Goal: Information Seeking & Learning: Learn about a topic

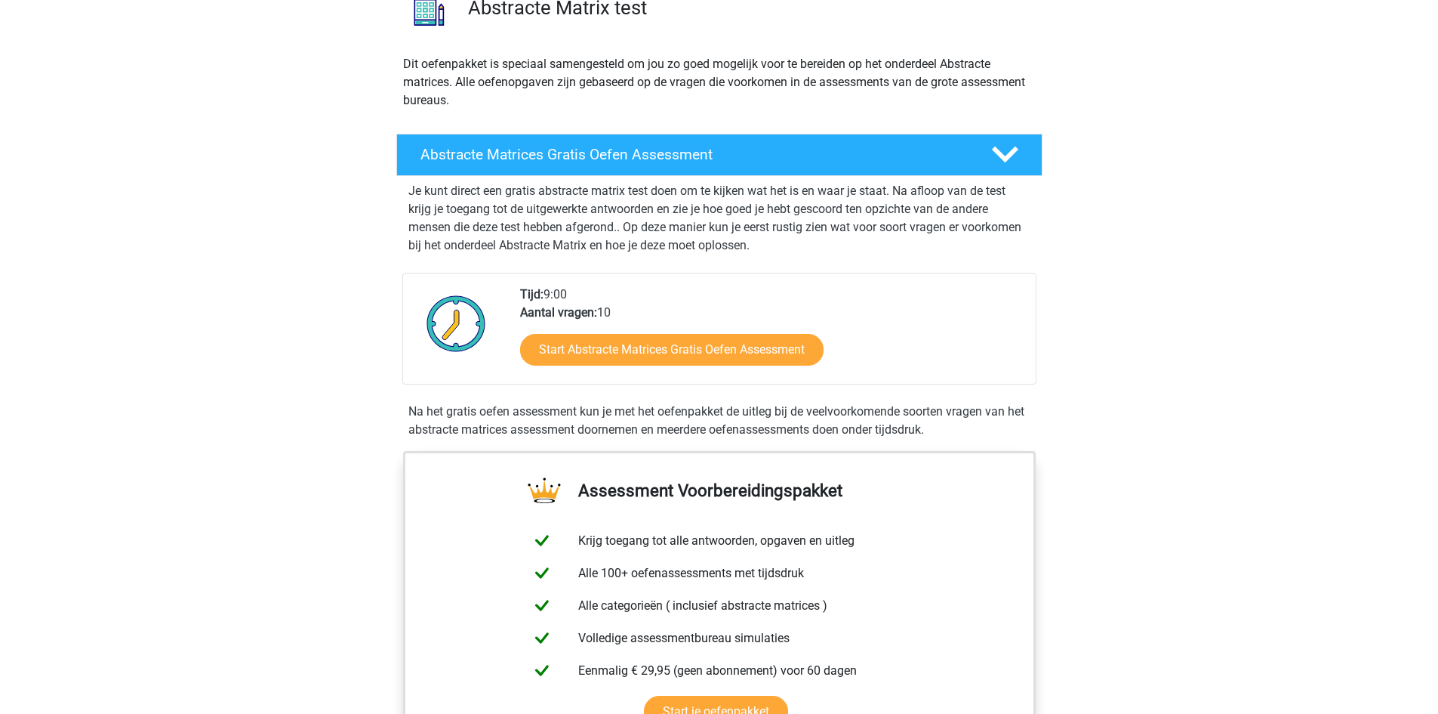
scroll to position [136, 0]
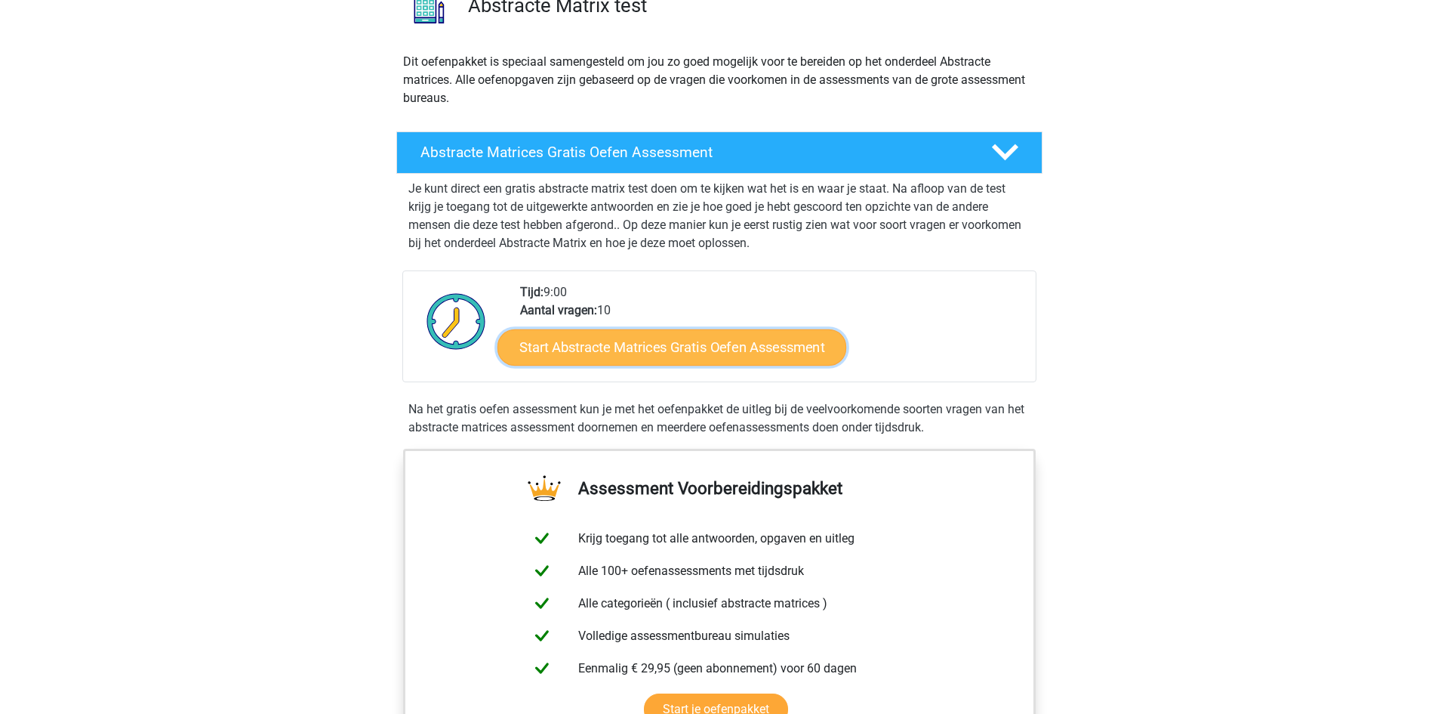
click at [701, 341] on link "Start Abstracte Matrices Gratis Oefen Assessment" at bounding box center [672, 346] width 349 height 36
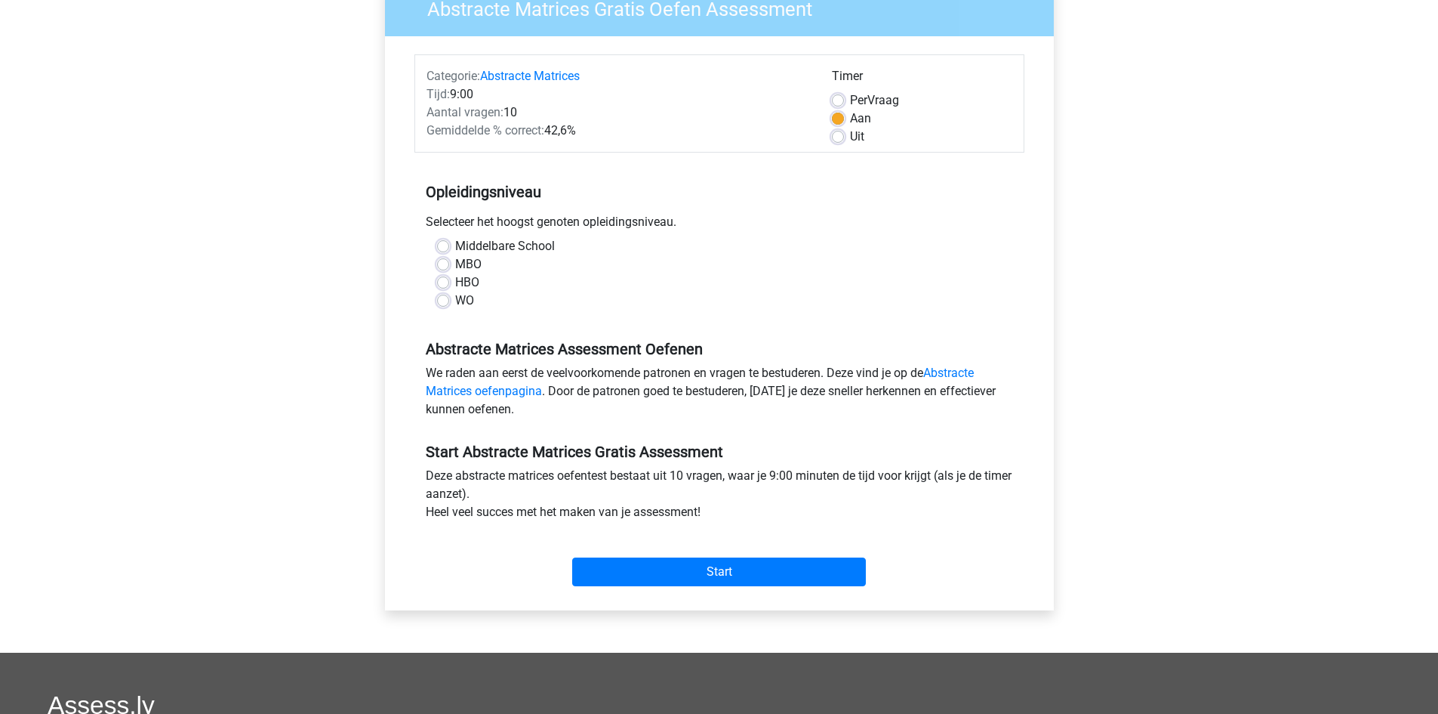
scroll to position [144, 0]
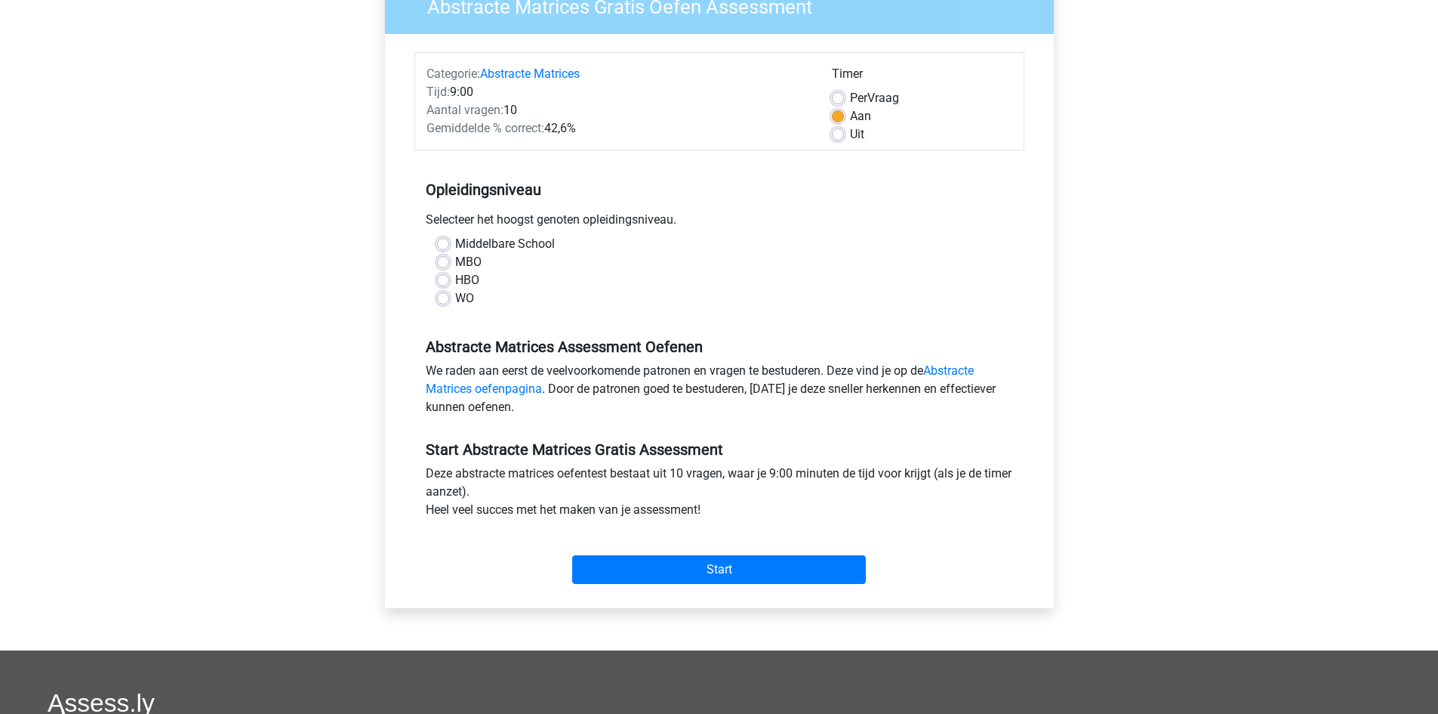
click at [455, 279] on label "HBO" at bounding box center [467, 280] width 24 height 18
click at [440, 279] on input "HBO" at bounding box center [443, 278] width 12 height 15
radio input "true"
click at [647, 566] on input "Start" at bounding box center [719, 569] width 294 height 29
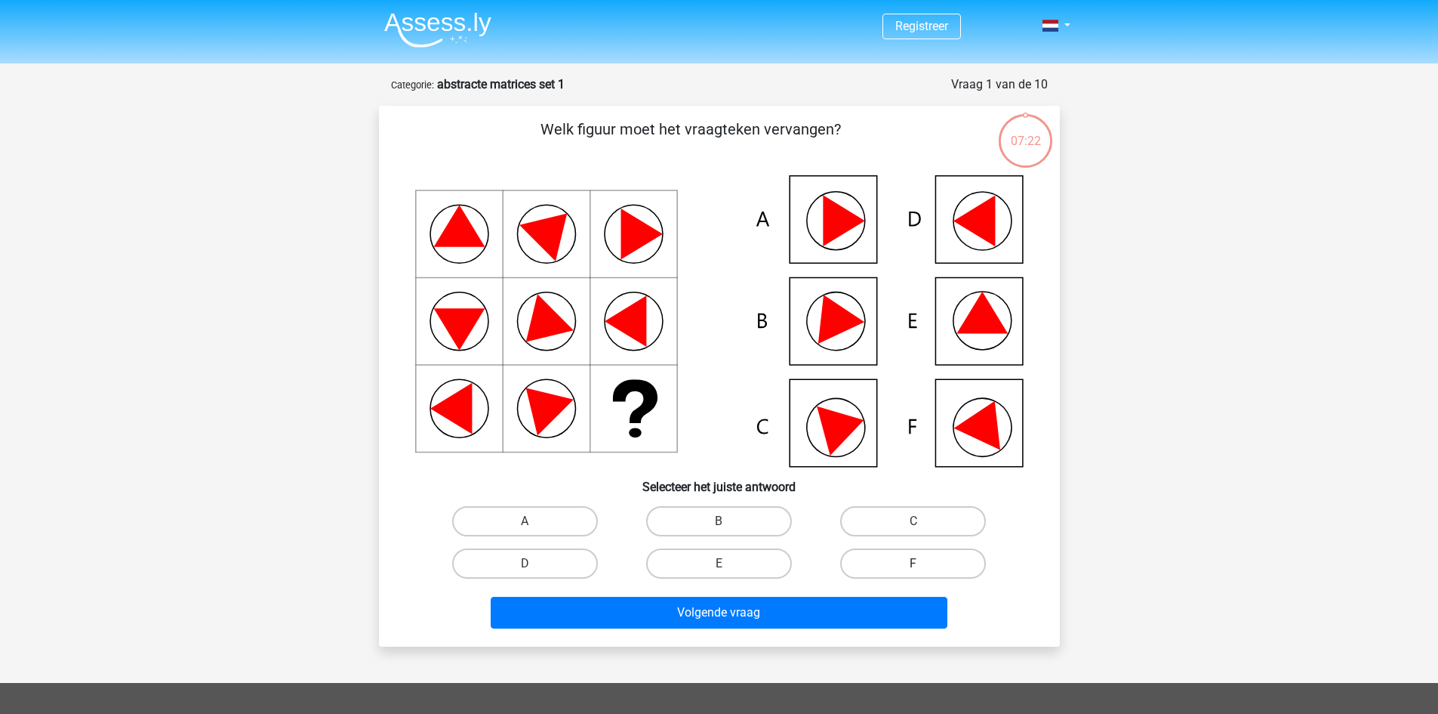
click at [911, 559] on label "F" at bounding box center [913, 563] width 146 height 30
click at [914, 563] on input "F" at bounding box center [919, 568] width 10 height 10
radio input "true"
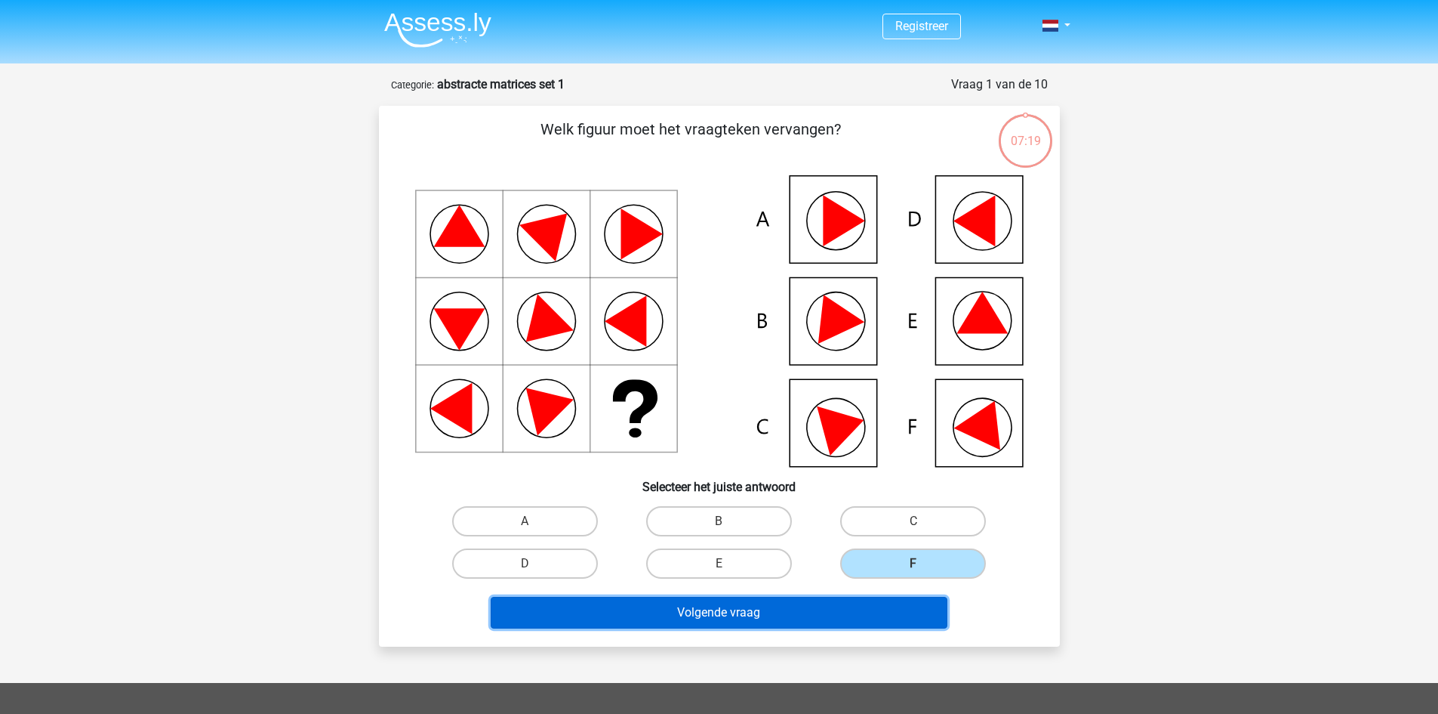
click at [729, 610] on button "Volgende vraag" at bounding box center [719, 613] width 457 height 32
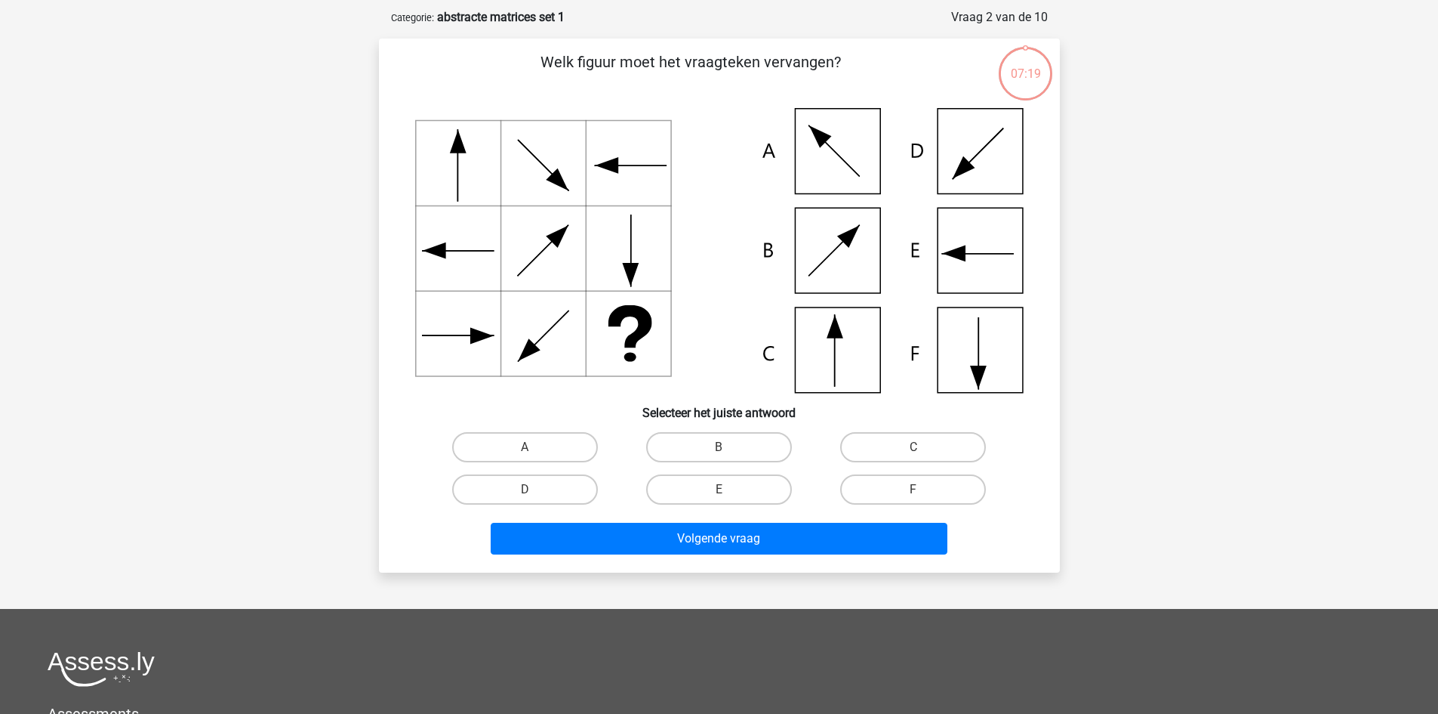
scroll to position [76, 0]
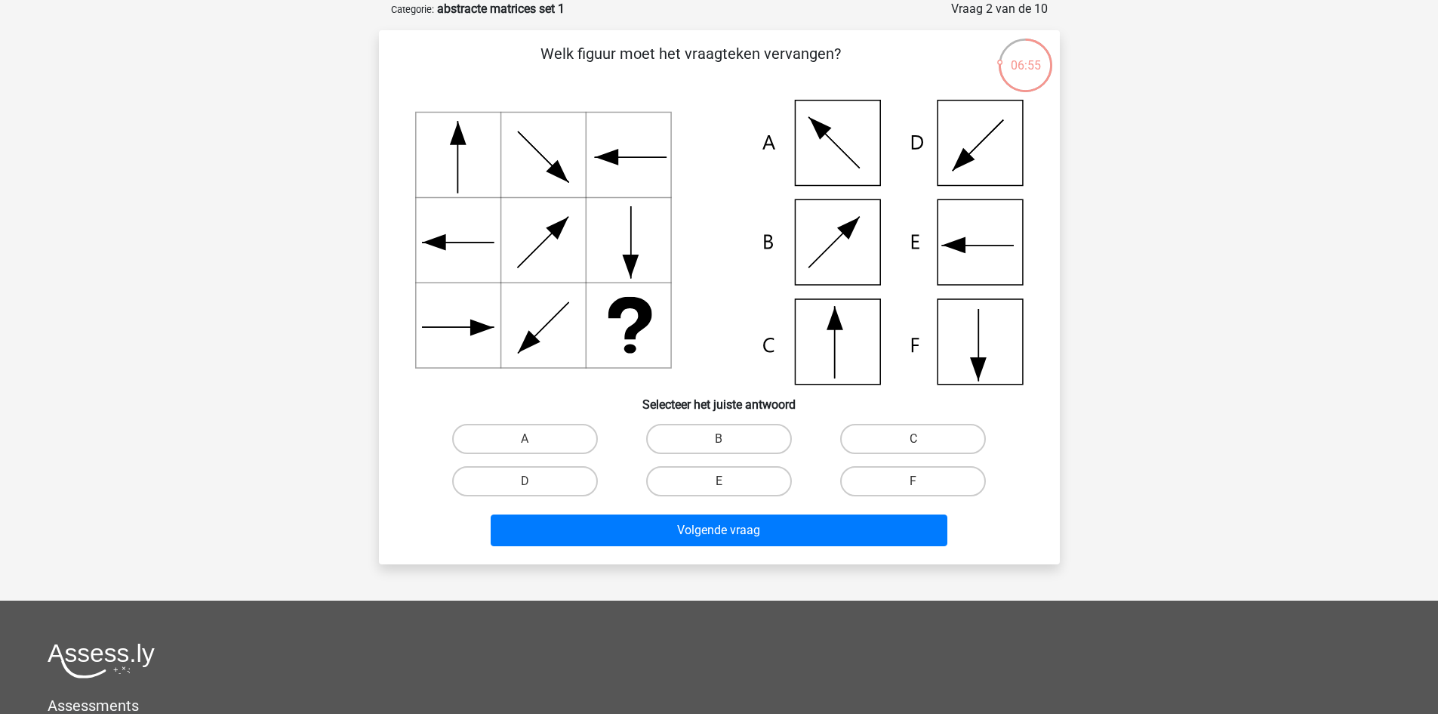
click at [914, 446] on input "C" at bounding box center [919, 444] width 10 height 10
radio input "true"
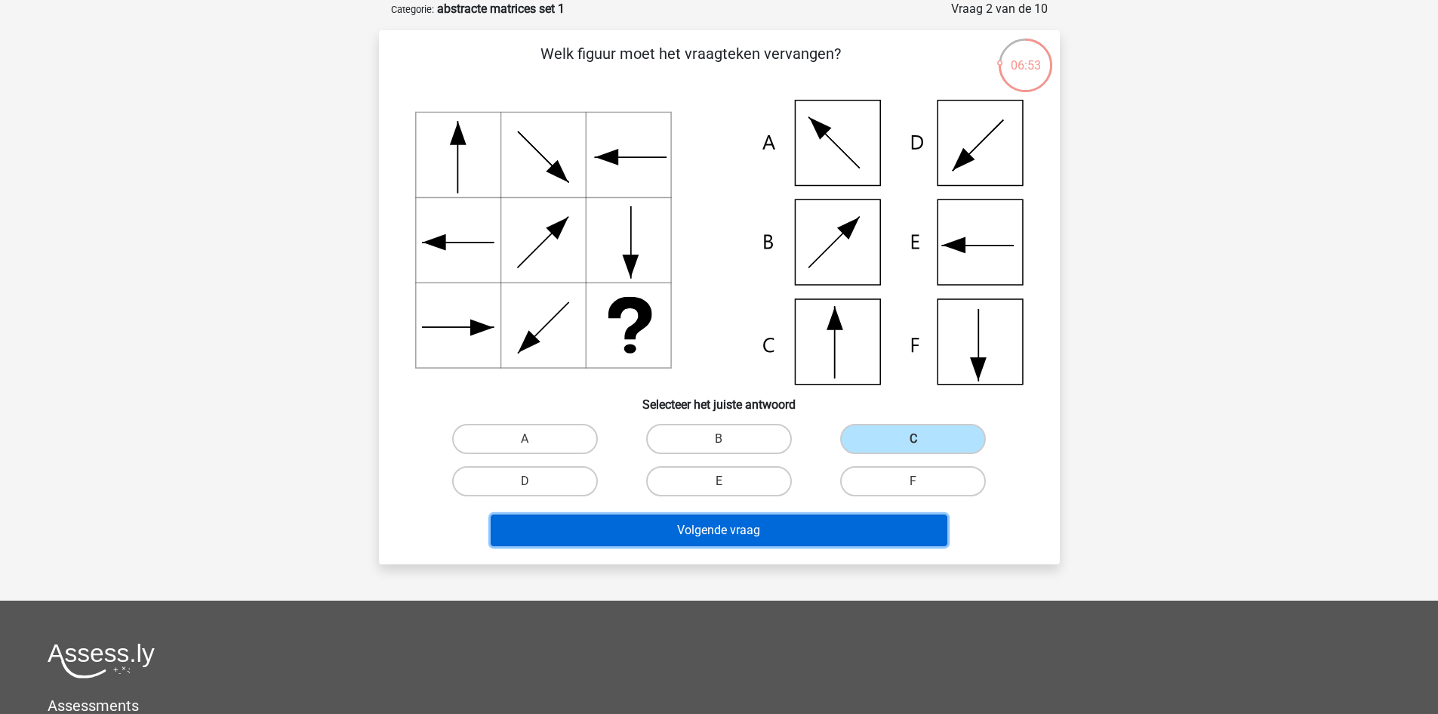
click at [742, 529] on button "Volgende vraag" at bounding box center [719, 530] width 457 height 32
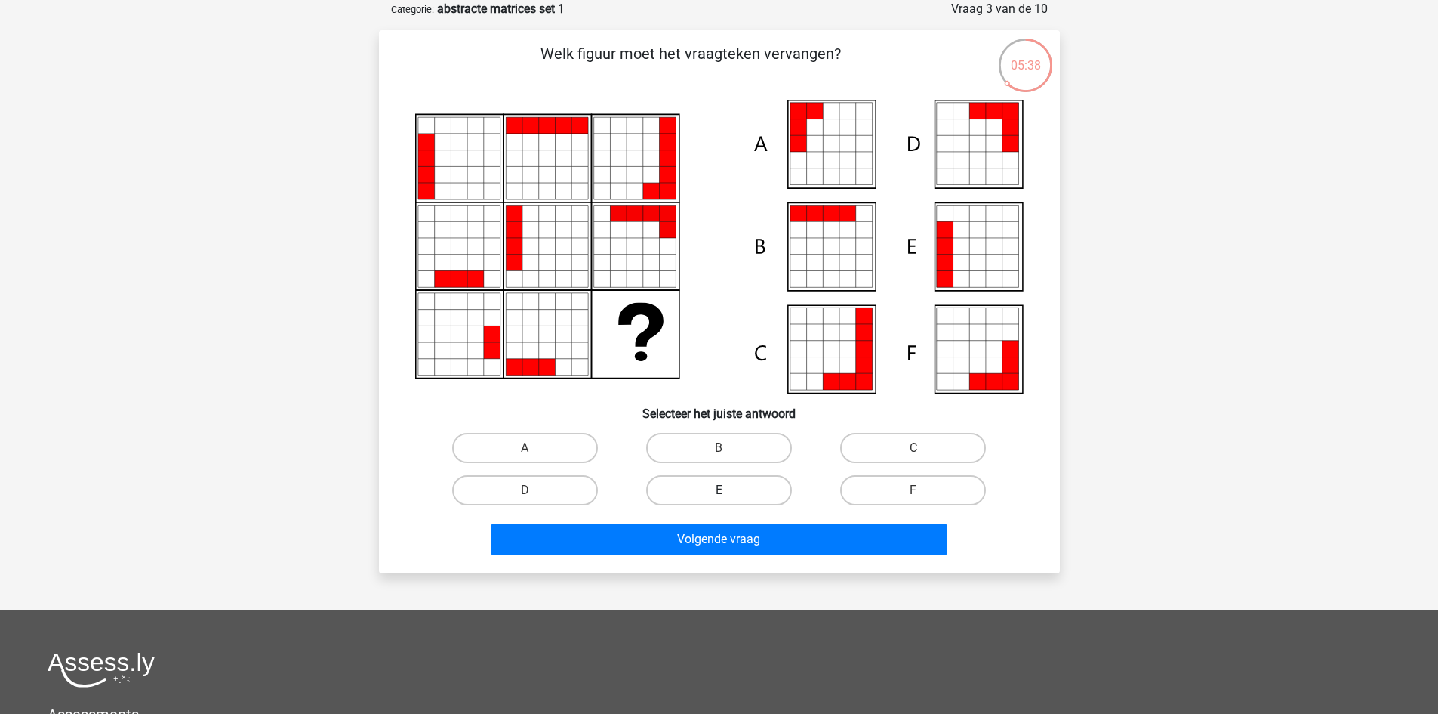
click at [734, 489] on label "E" at bounding box center [719, 490] width 146 height 30
click at [729, 490] on input "E" at bounding box center [724, 495] width 10 height 10
radio input "true"
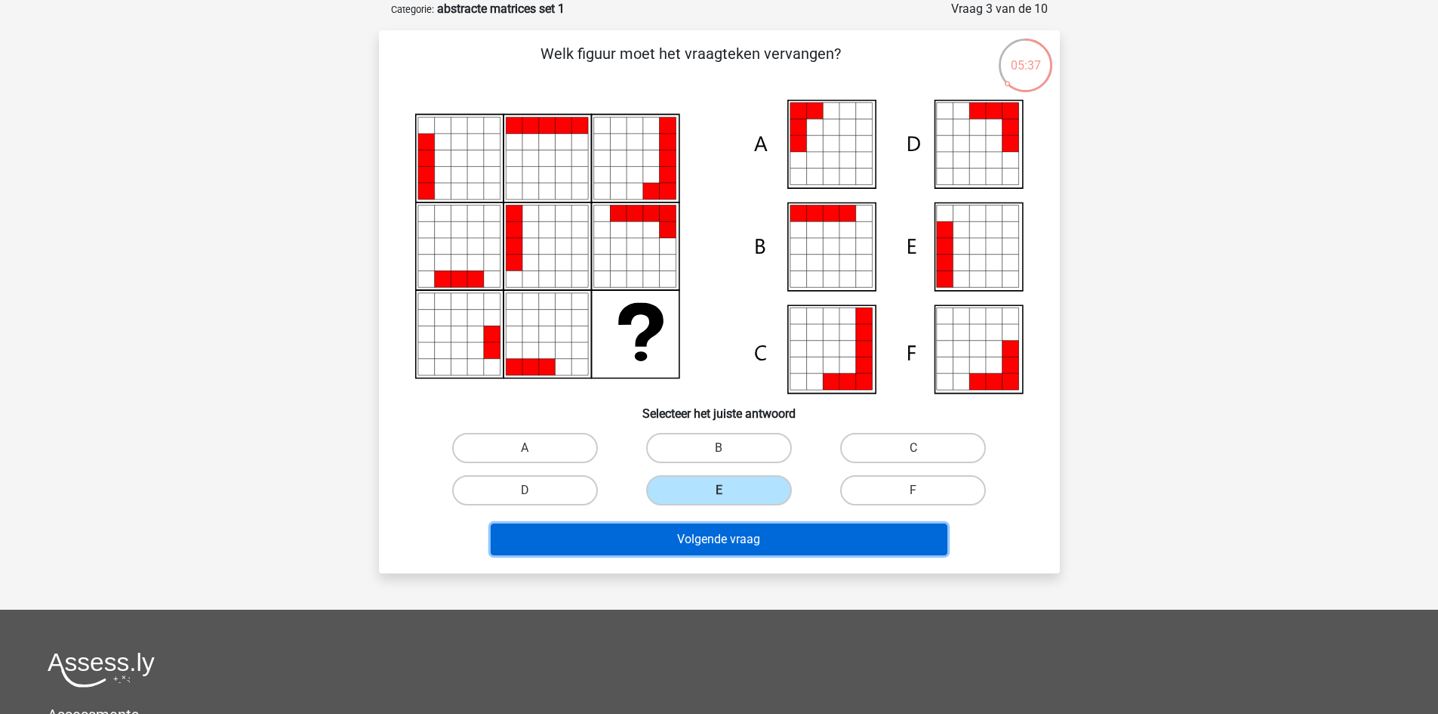
click at [733, 538] on button "Volgende vraag" at bounding box center [719, 539] width 457 height 32
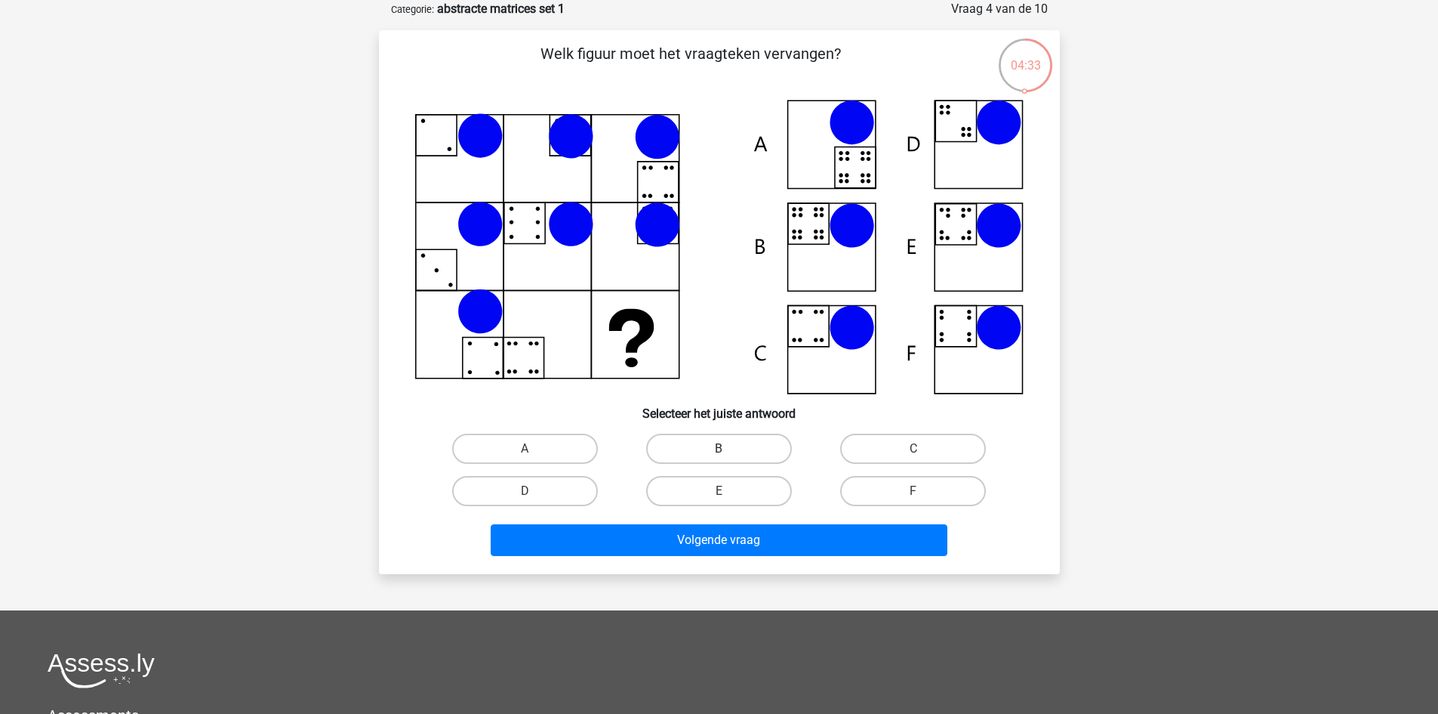
click at [708, 446] on label "B" at bounding box center [719, 448] width 146 height 30
click at [719, 449] on input "B" at bounding box center [724, 454] width 10 height 10
radio input "true"
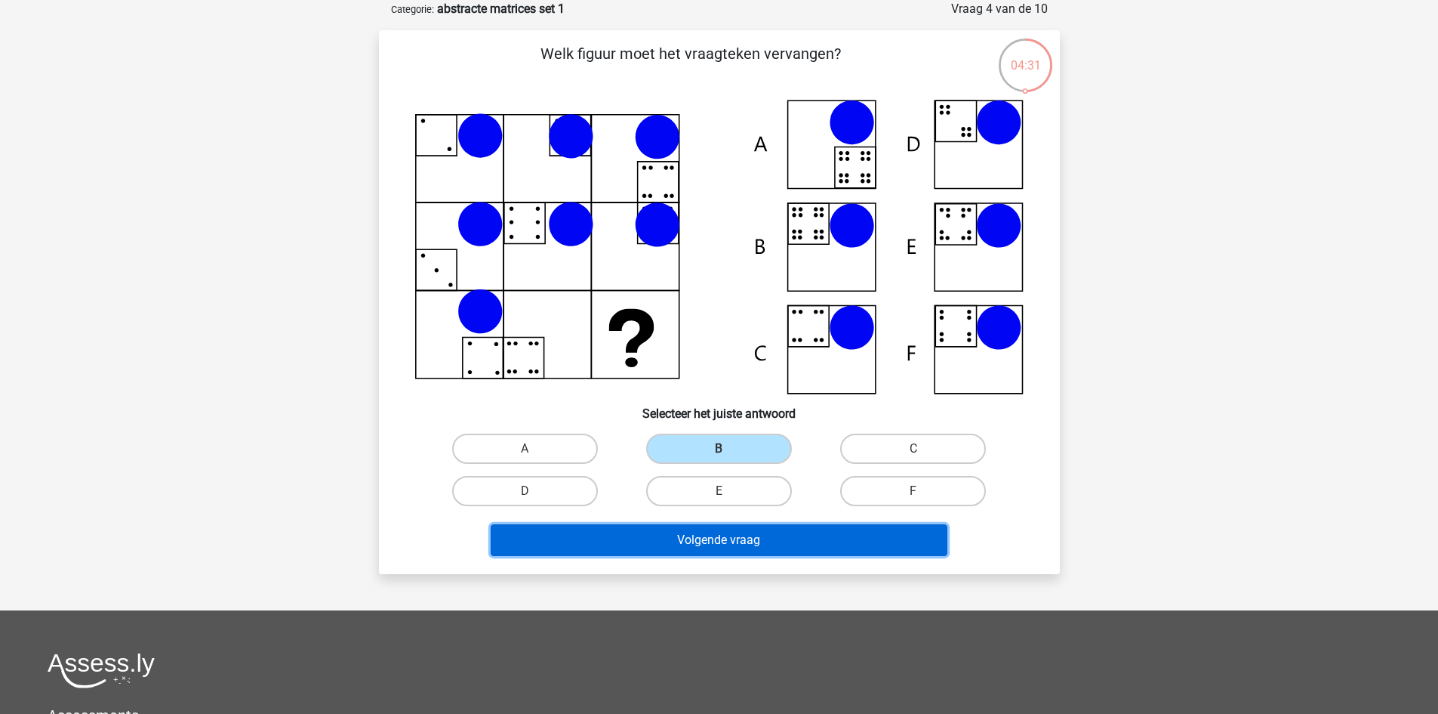
click at [719, 536] on button "Volgende vraag" at bounding box center [719, 540] width 457 height 32
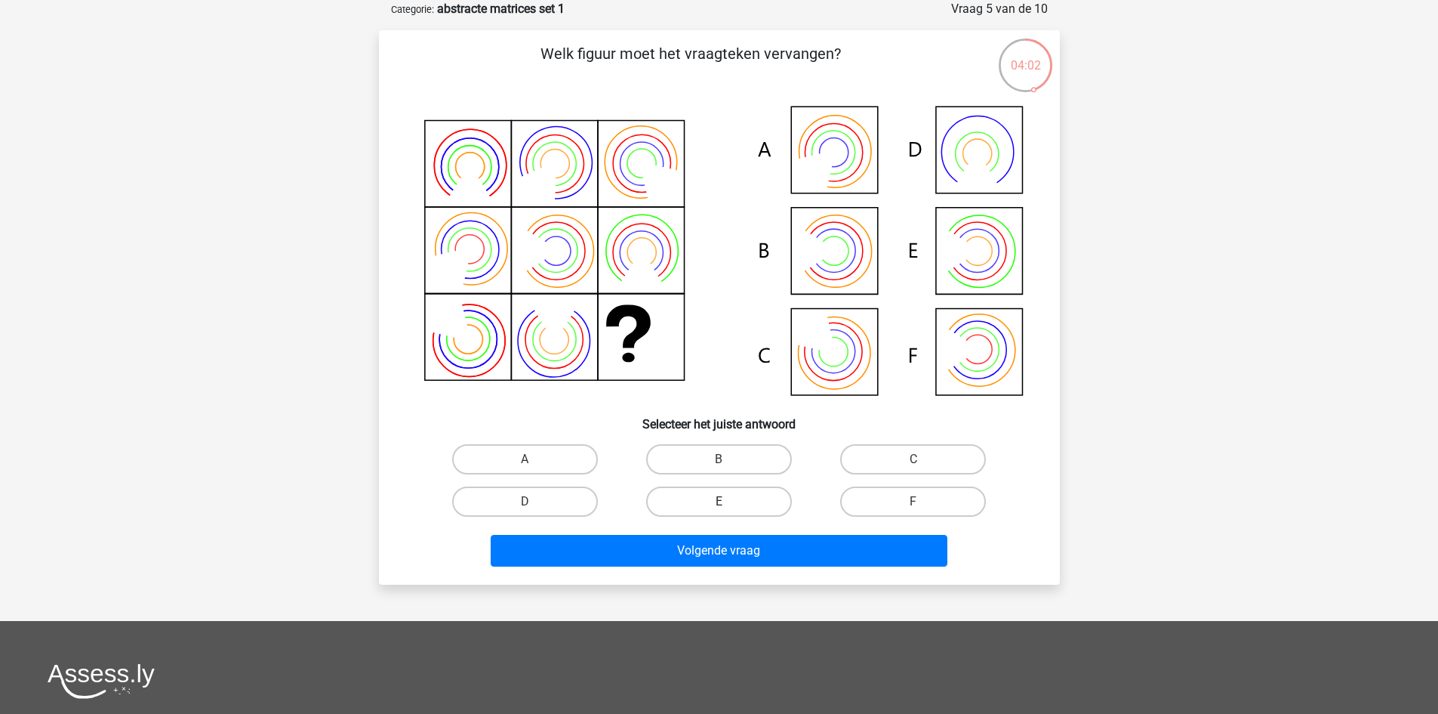
click at [732, 499] on label "E" at bounding box center [719, 501] width 146 height 30
click at [729, 501] on input "E" at bounding box center [724, 506] width 10 height 10
radio input "true"
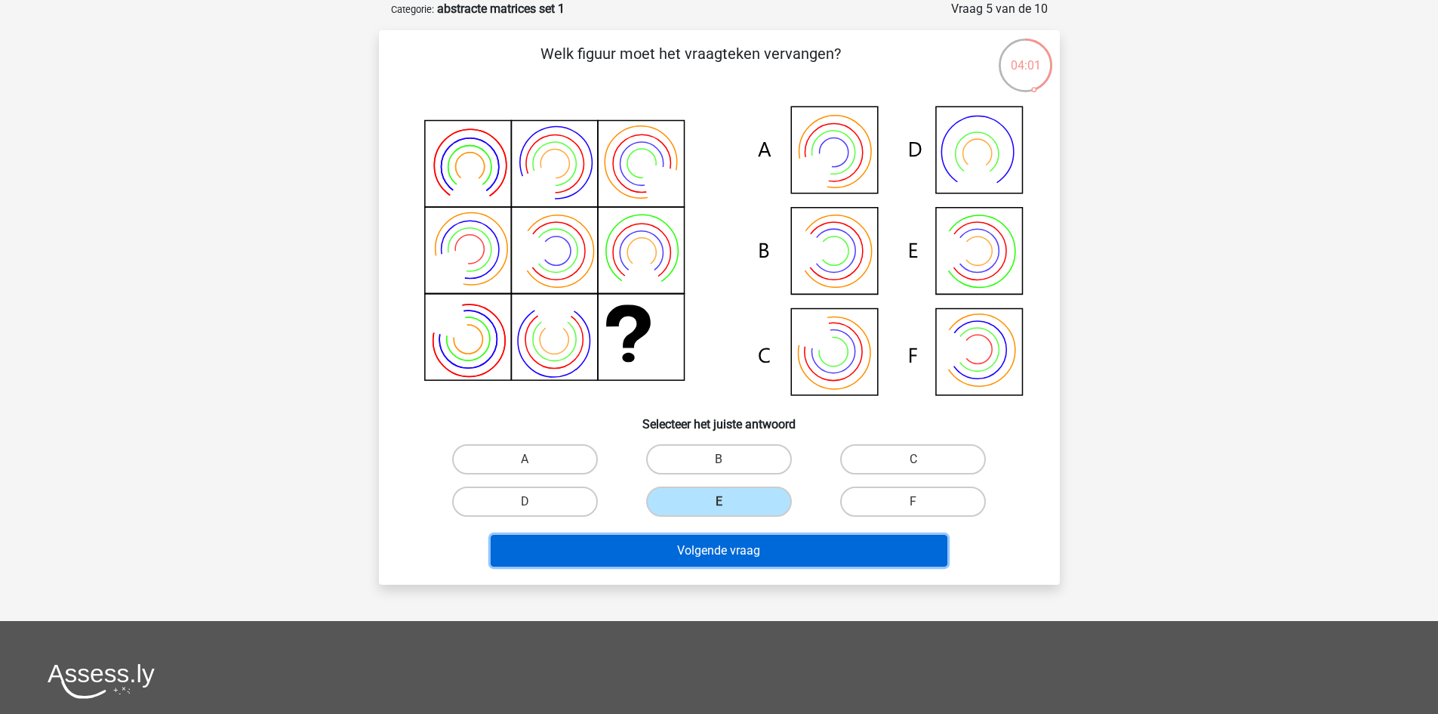
click at [729, 552] on button "Volgende vraag" at bounding box center [719, 551] width 457 height 32
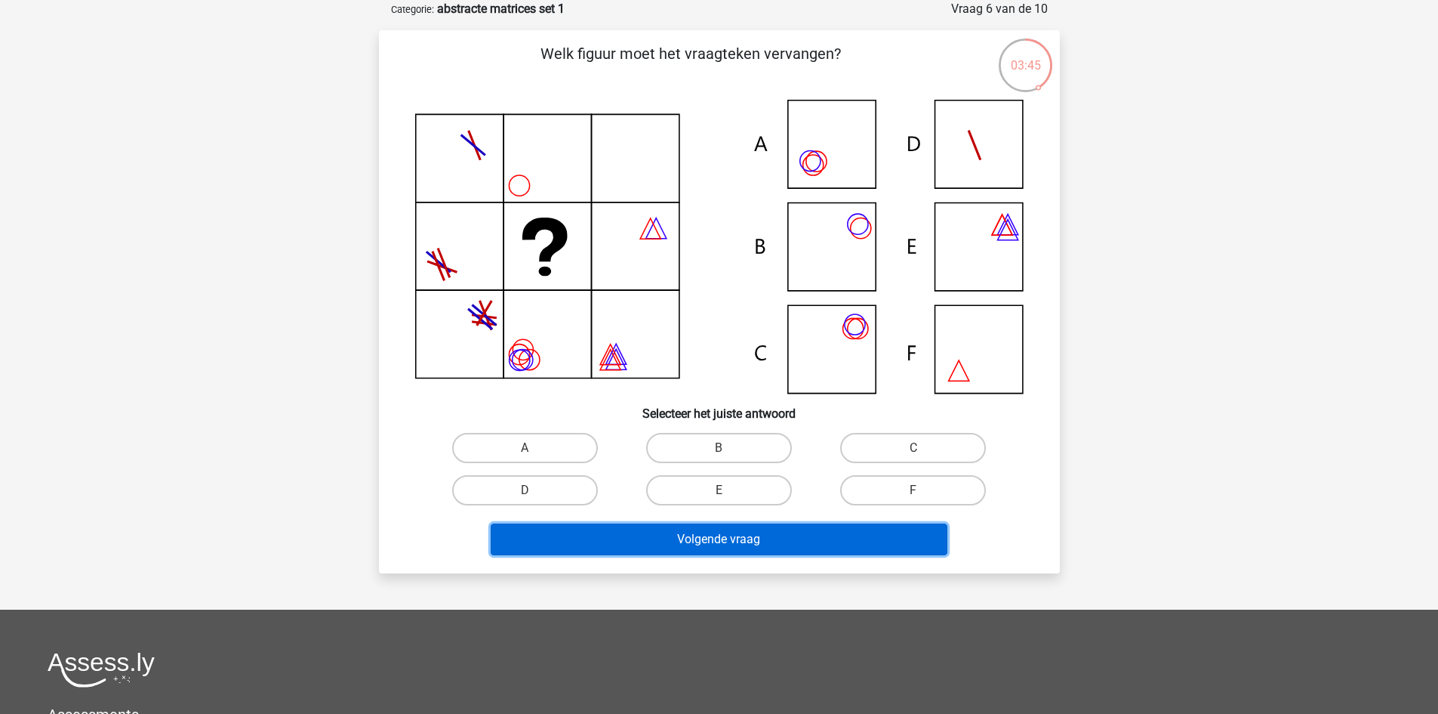
click at [694, 540] on button "Volgende vraag" at bounding box center [719, 539] width 457 height 32
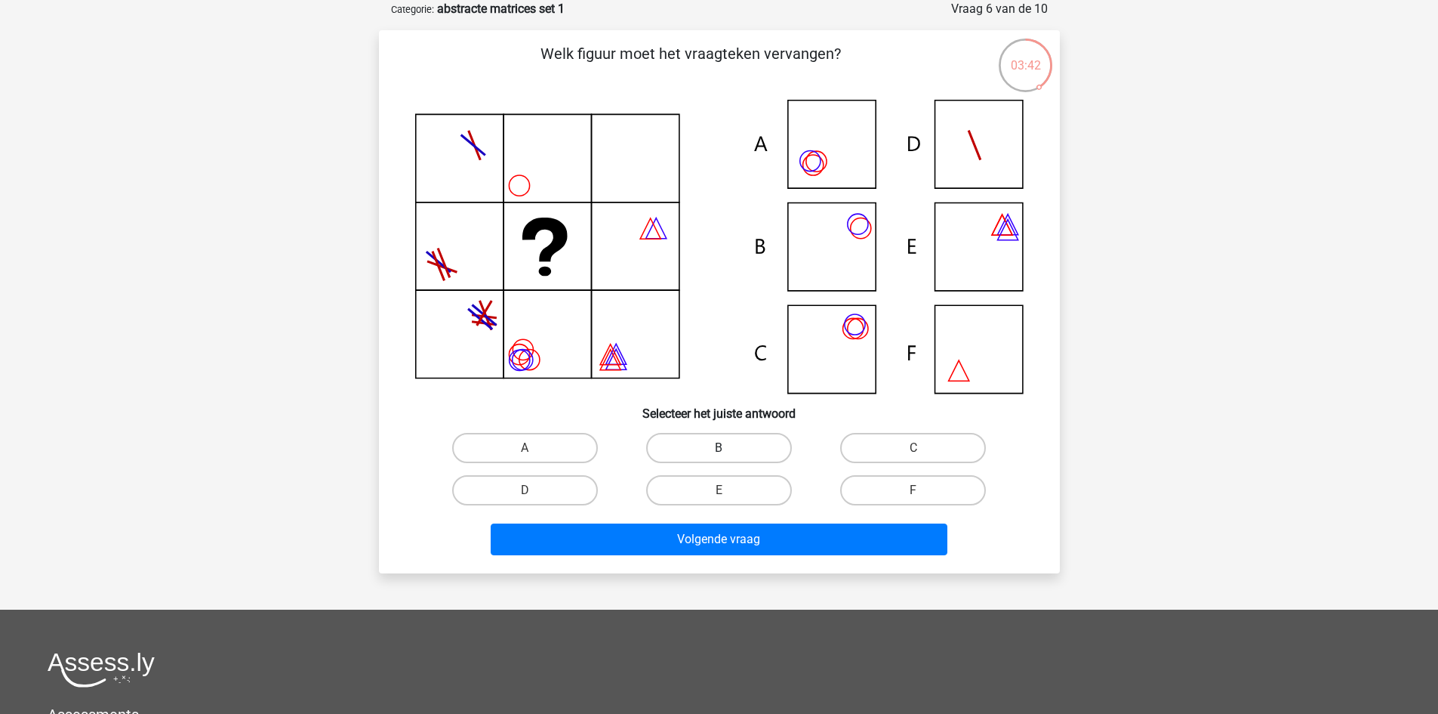
click at [690, 446] on label "B" at bounding box center [719, 448] width 146 height 30
click at [719, 448] on input "B" at bounding box center [724, 453] width 10 height 10
radio input "true"
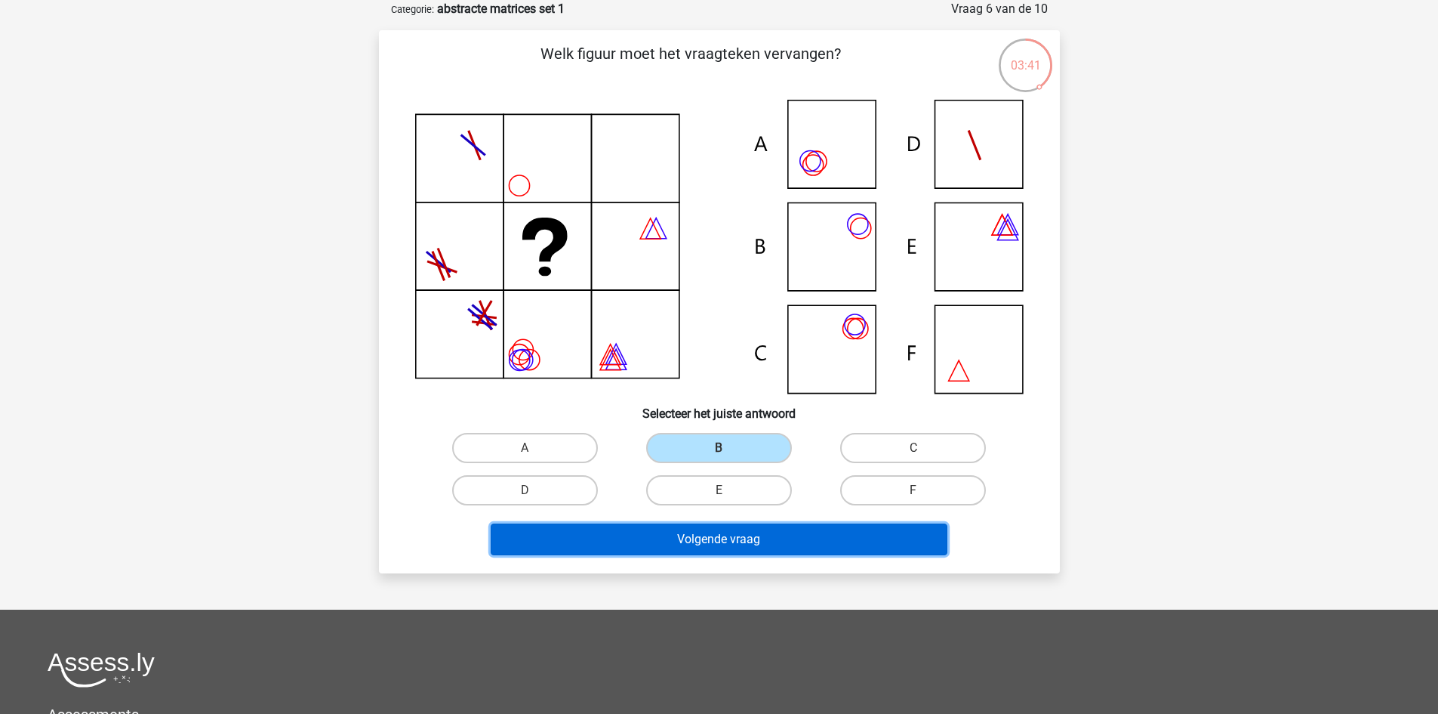
click at [695, 544] on button "Volgende vraag" at bounding box center [719, 539] width 457 height 32
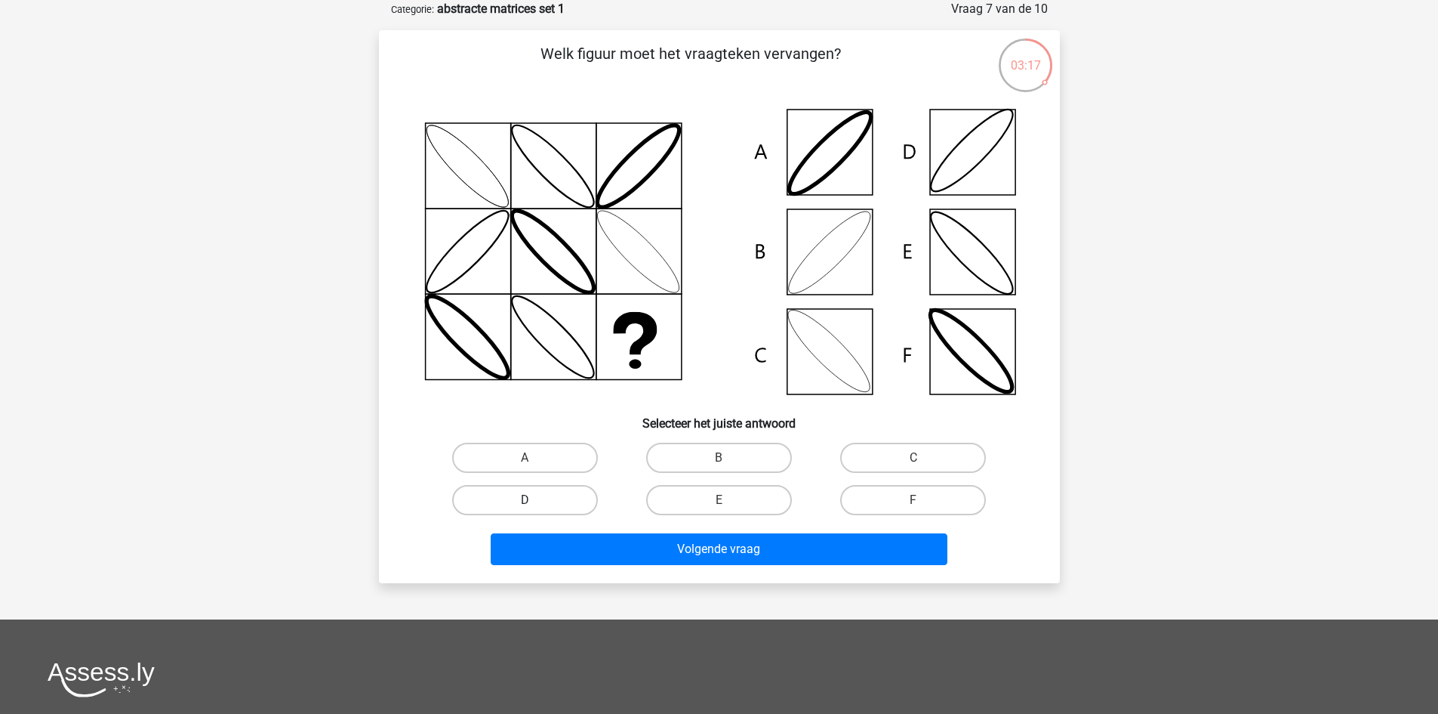
click at [541, 497] on label "D" at bounding box center [525, 500] width 146 height 30
click at [535, 500] on input "D" at bounding box center [530, 505] width 10 height 10
radio input "true"
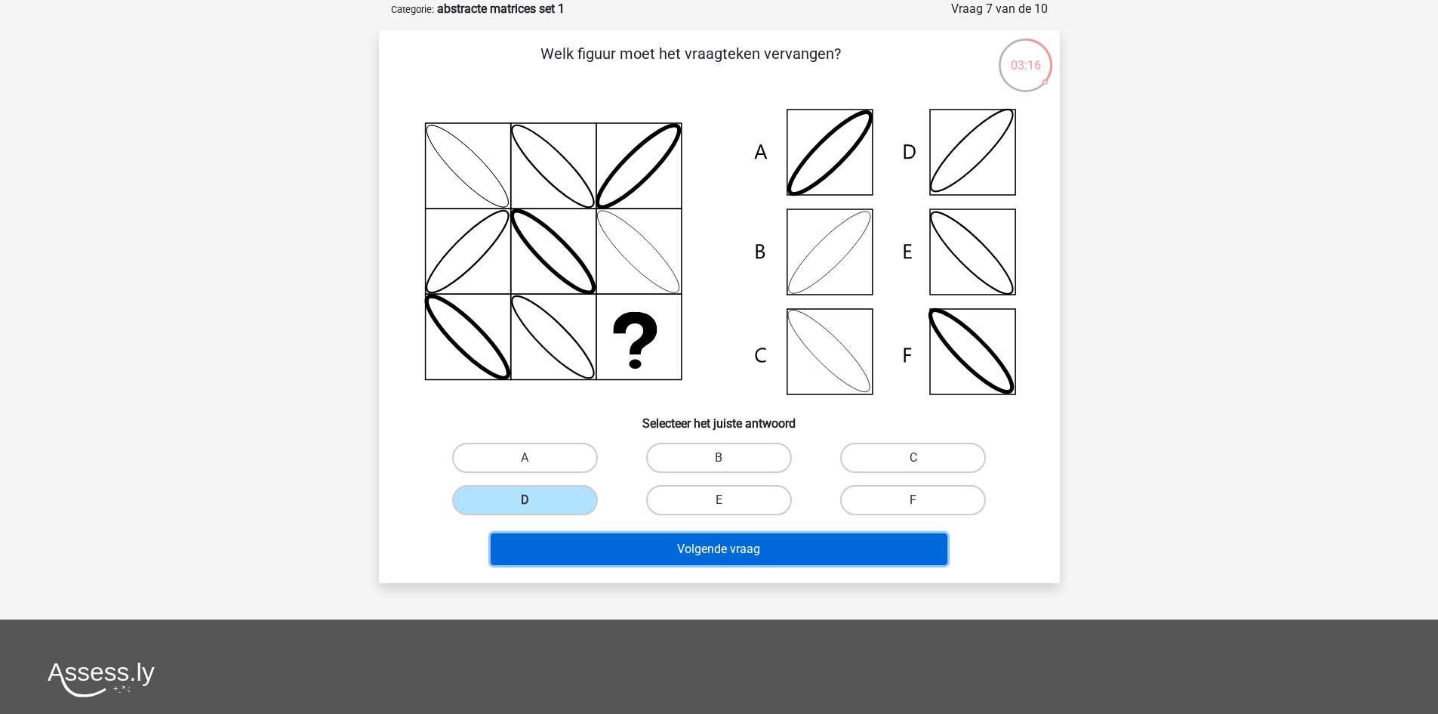
click at [650, 547] on button "Volgende vraag" at bounding box center [719, 549] width 457 height 32
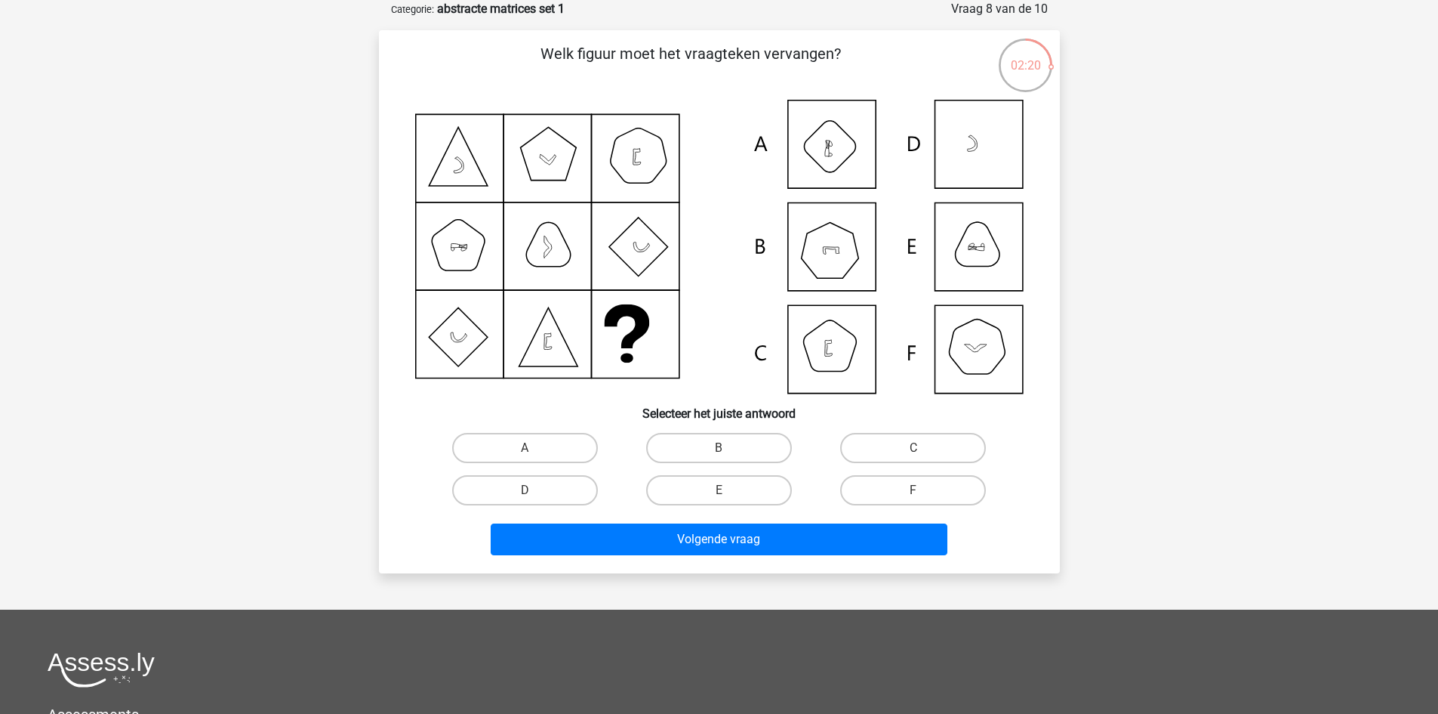
click at [722, 448] on input "B" at bounding box center [724, 453] width 10 height 10
radio input "true"
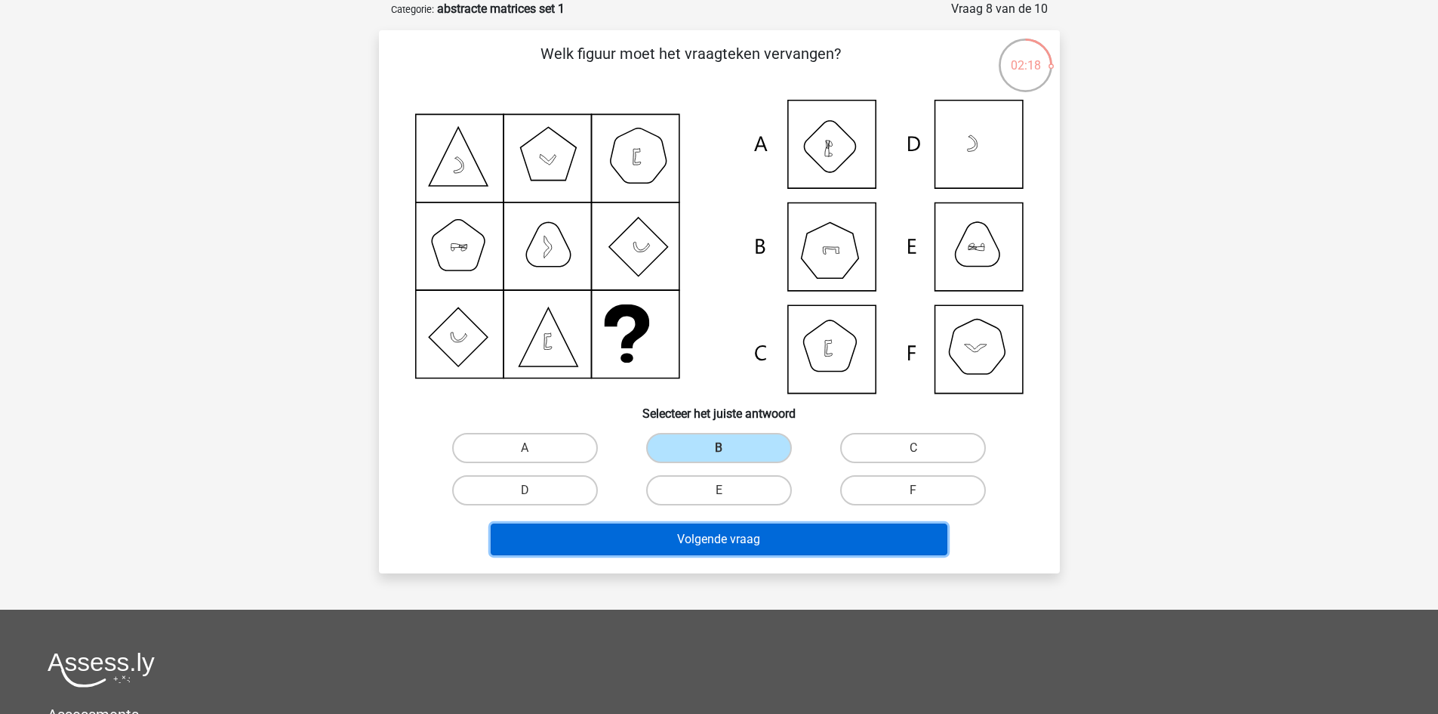
click at [704, 544] on button "Volgende vraag" at bounding box center [719, 539] width 457 height 32
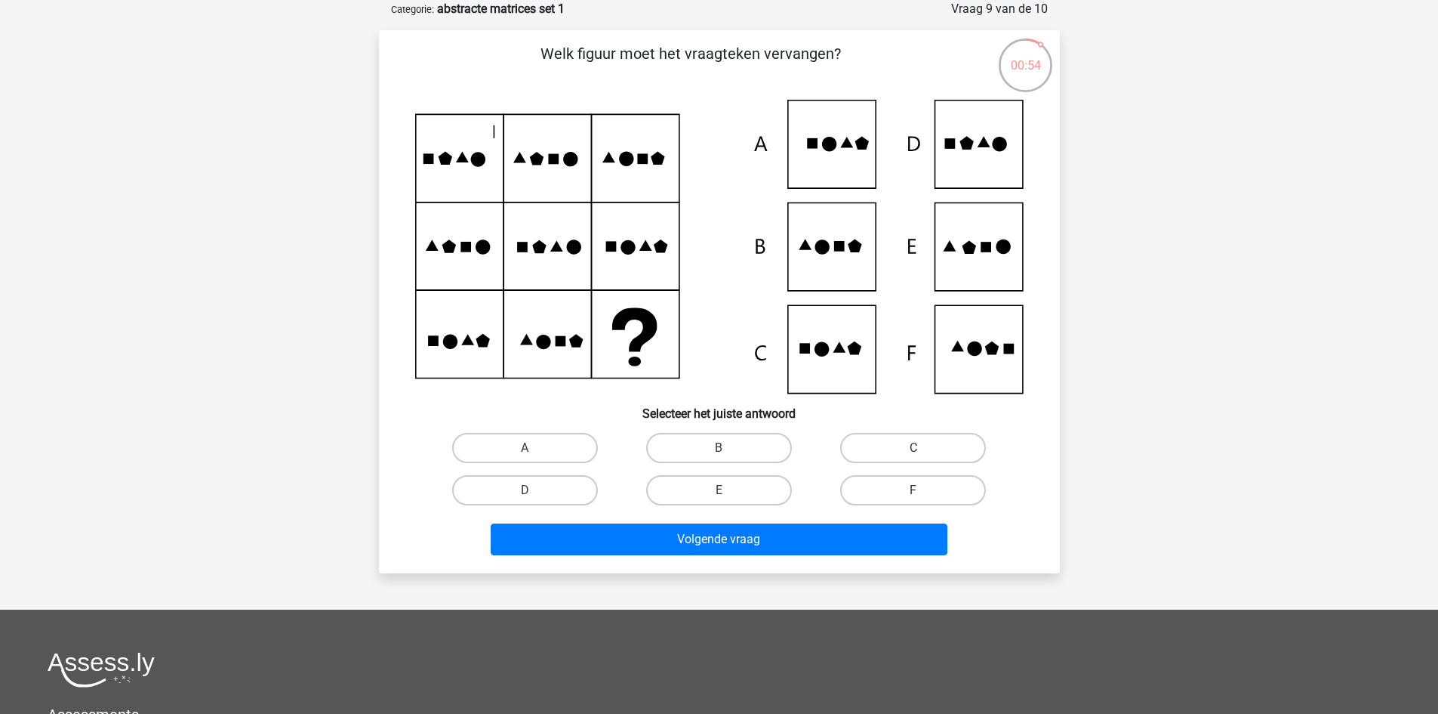
click at [963, 279] on icon at bounding box center [719, 247] width 609 height 294
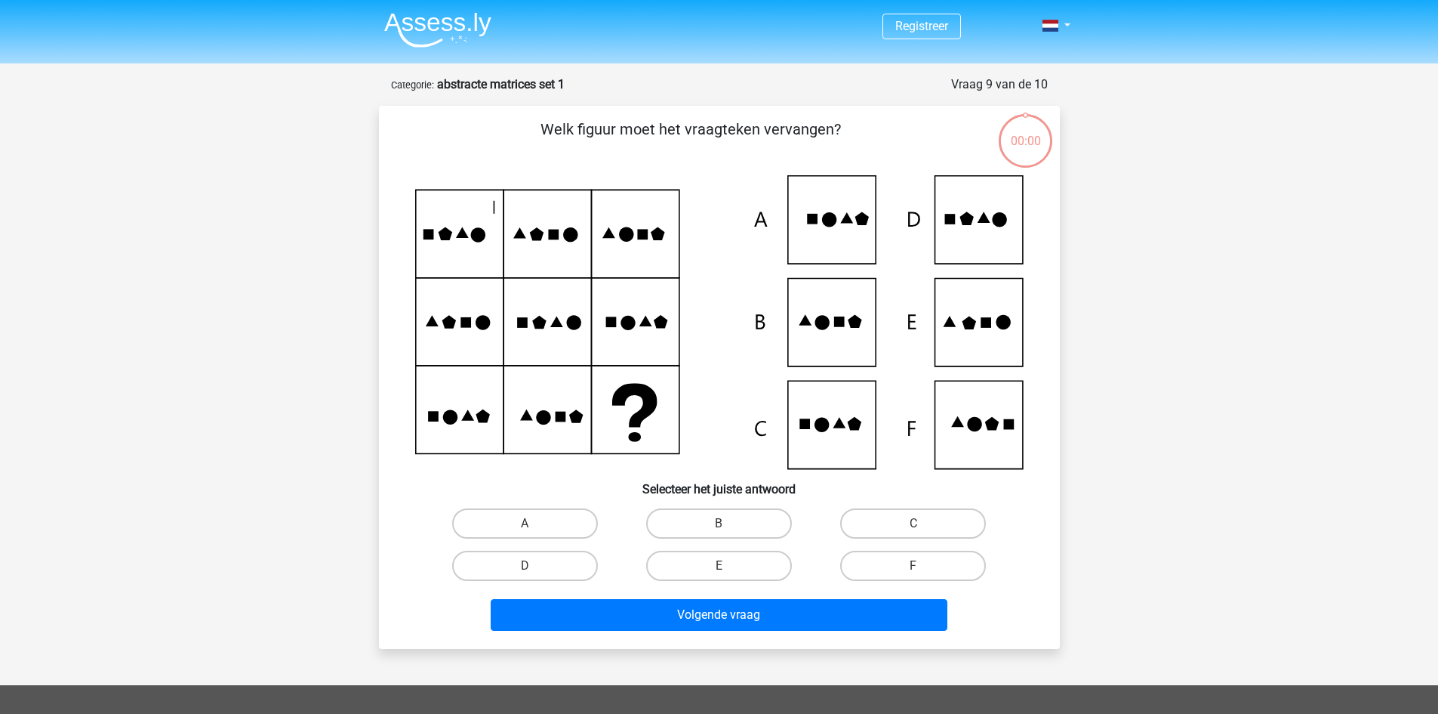
scroll to position [76, 0]
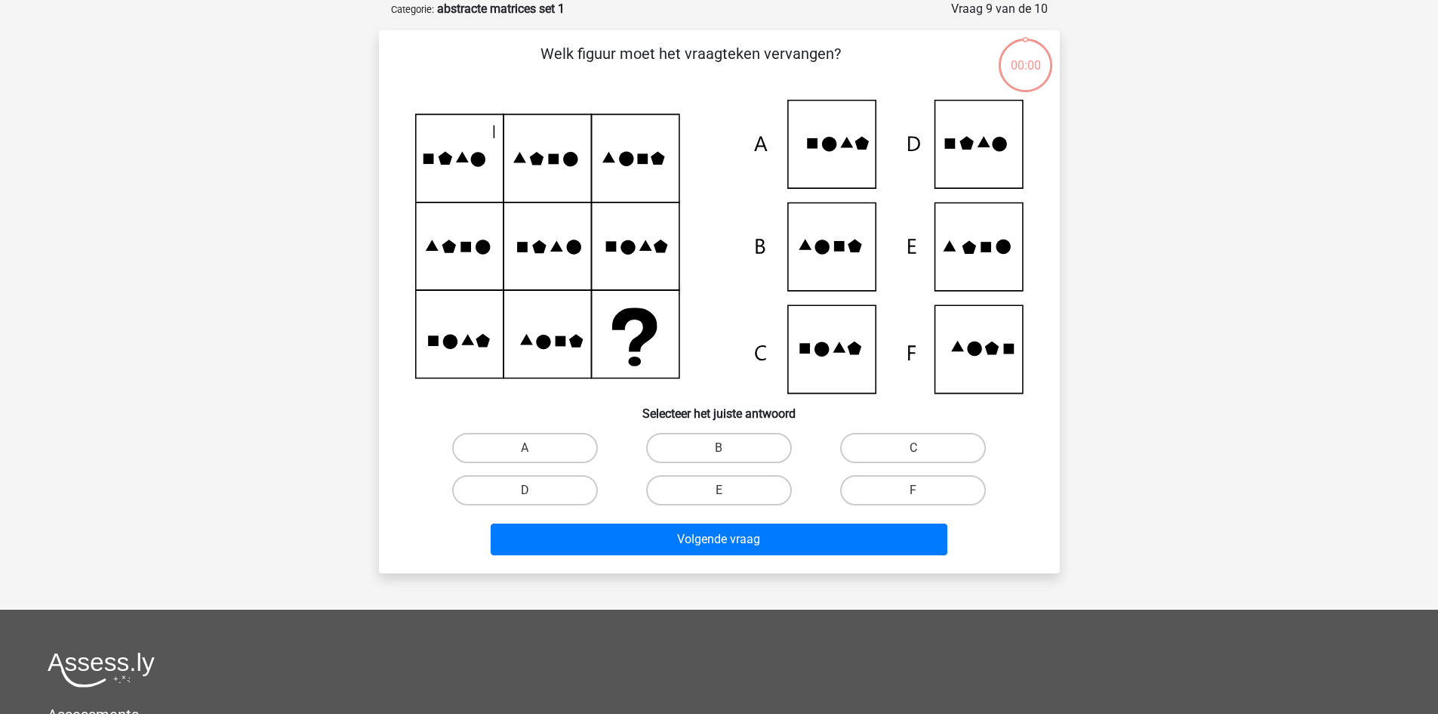
click at [705, 489] on label "E" at bounding box center [719, 490] width 146 height 30
click at [719, 490] on input "E" at bounding box center [724, 495] width 10 height 10
radio input "true"
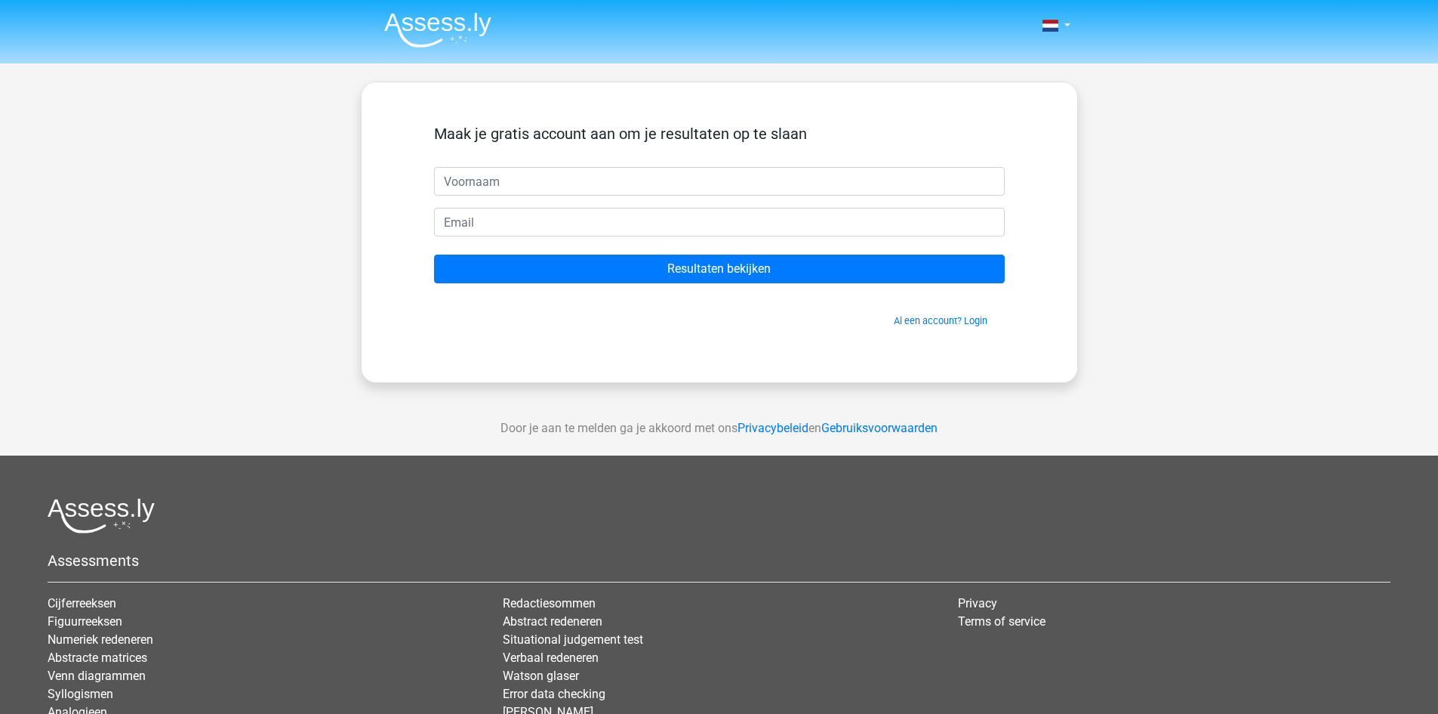
click at [497, 182] on input "text" at bounding box center [719, 181] width 571 height 29
type input "G"
click at [572, 227] on input "email" at bounding box center [719, 222] width 571 height 29
type input "[EMAIL_ADDRESS][DOMAIN_NAME]"
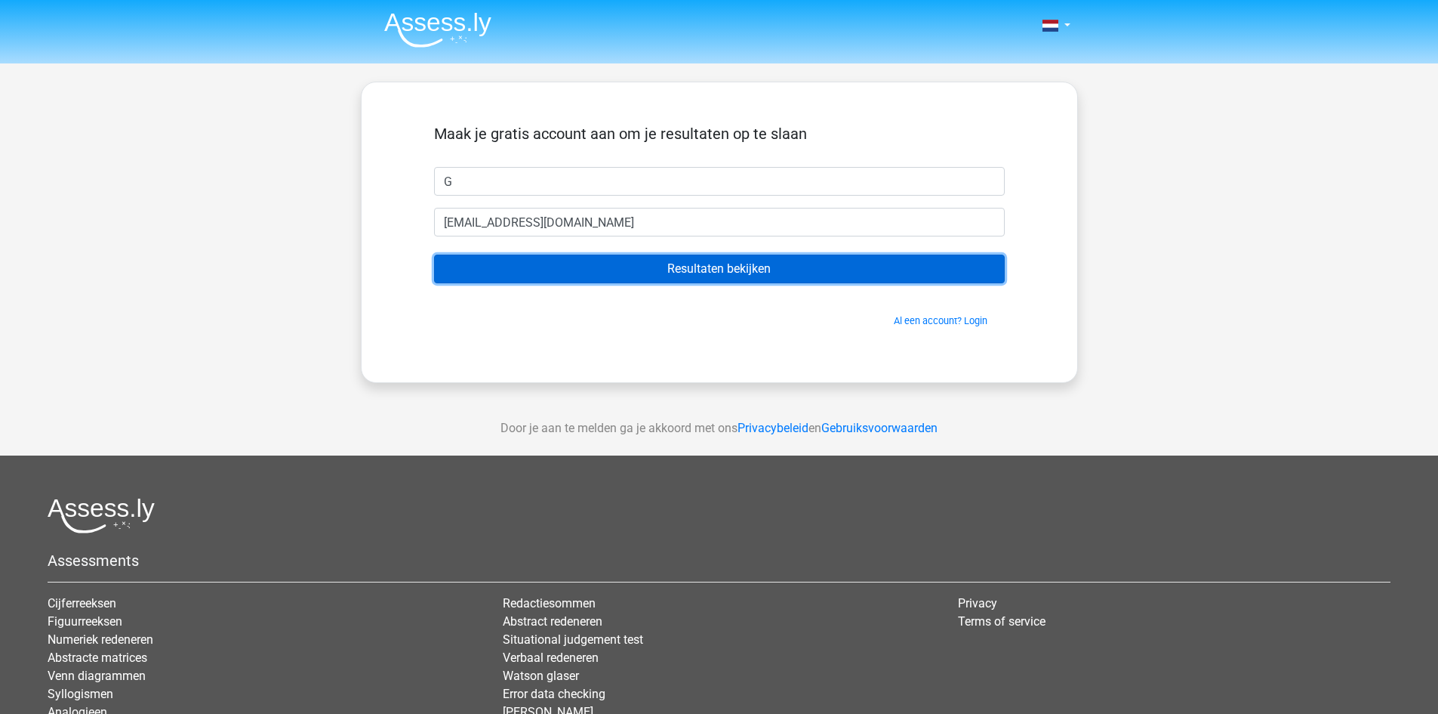
click at [671, 270] on input "Resultaten bekijken" at bounding box center [719, 268] width 571 height 29
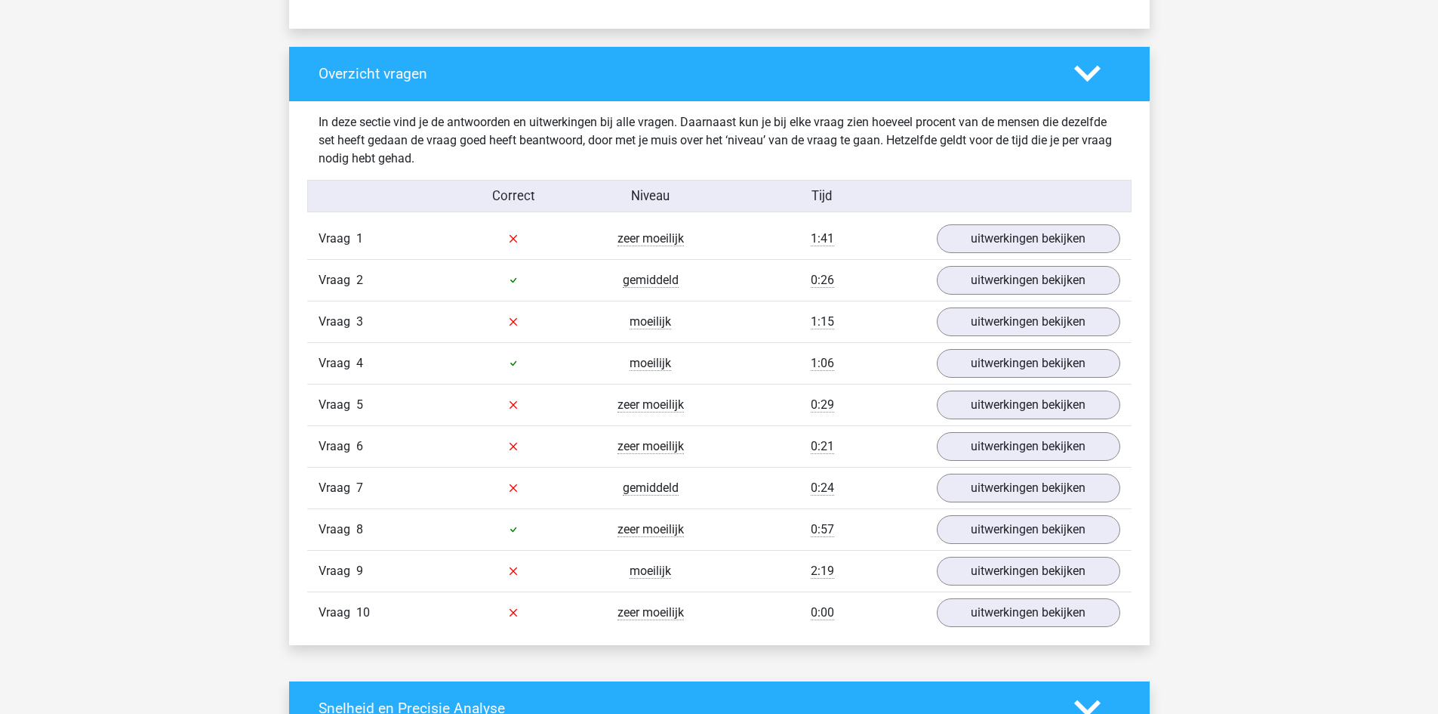
scroll to position [1092, 0]
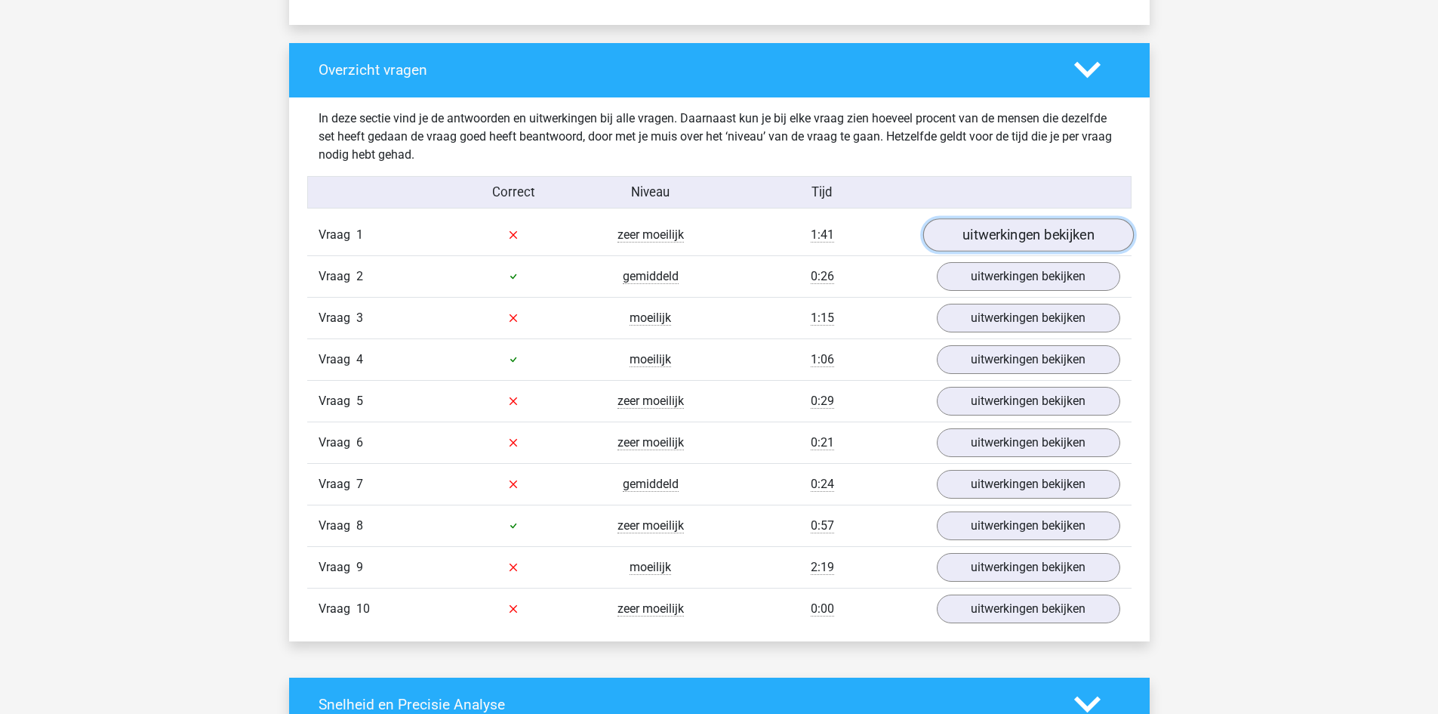
click at [1069, 234] on link "uitwerkingen bekijken" at bounding box center [1028, 234] width 211 height 33
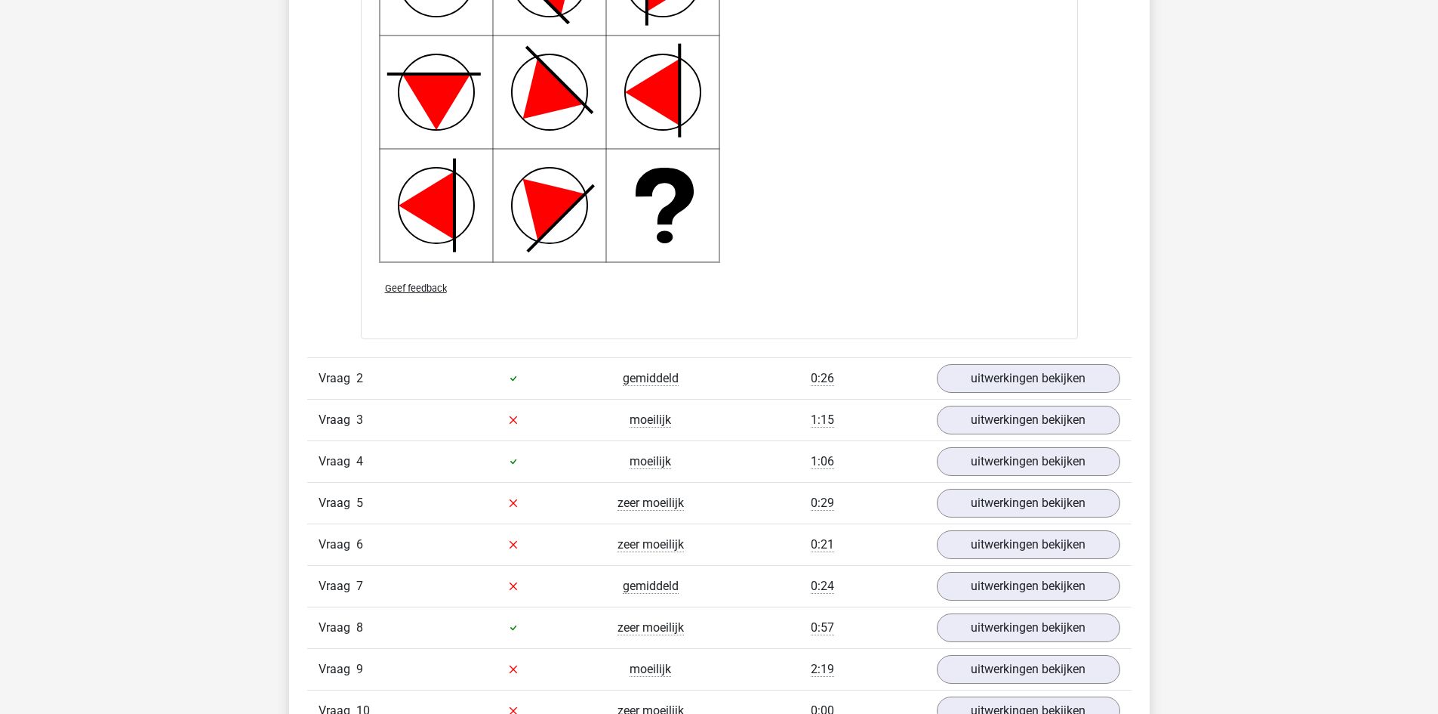
scroll to position [2108, 0]
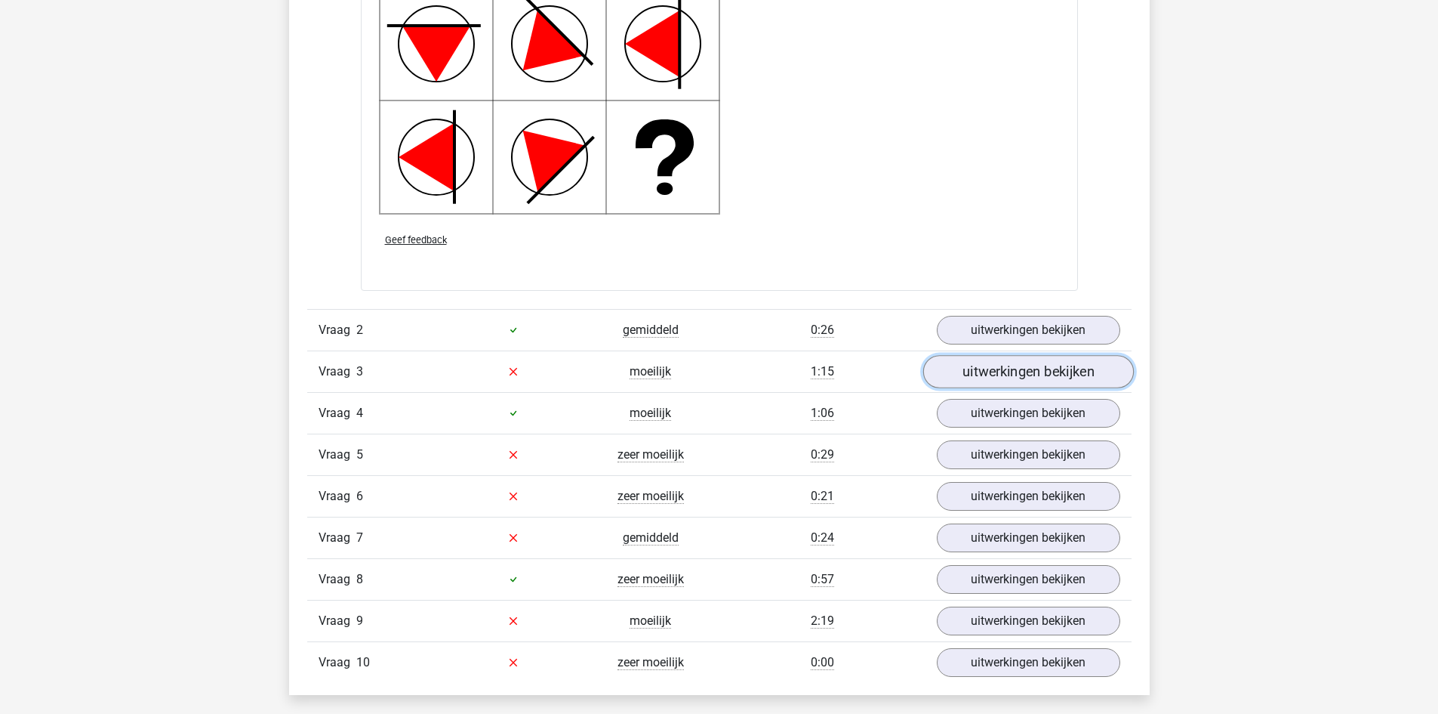
click at [1062, 369] on link "uitwerkingen bekijken" at bounding box center [1028, 371] width 211 height 33
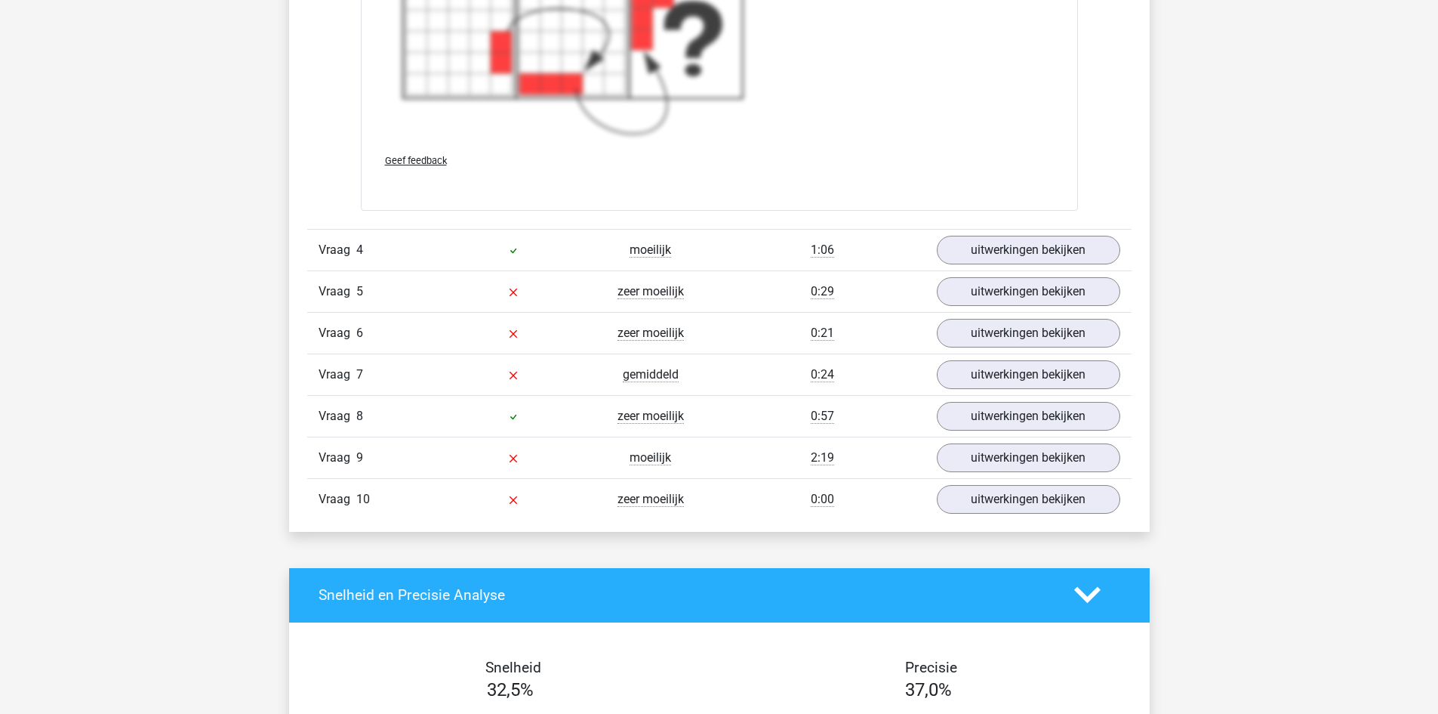
scroll to position [3458, 0]
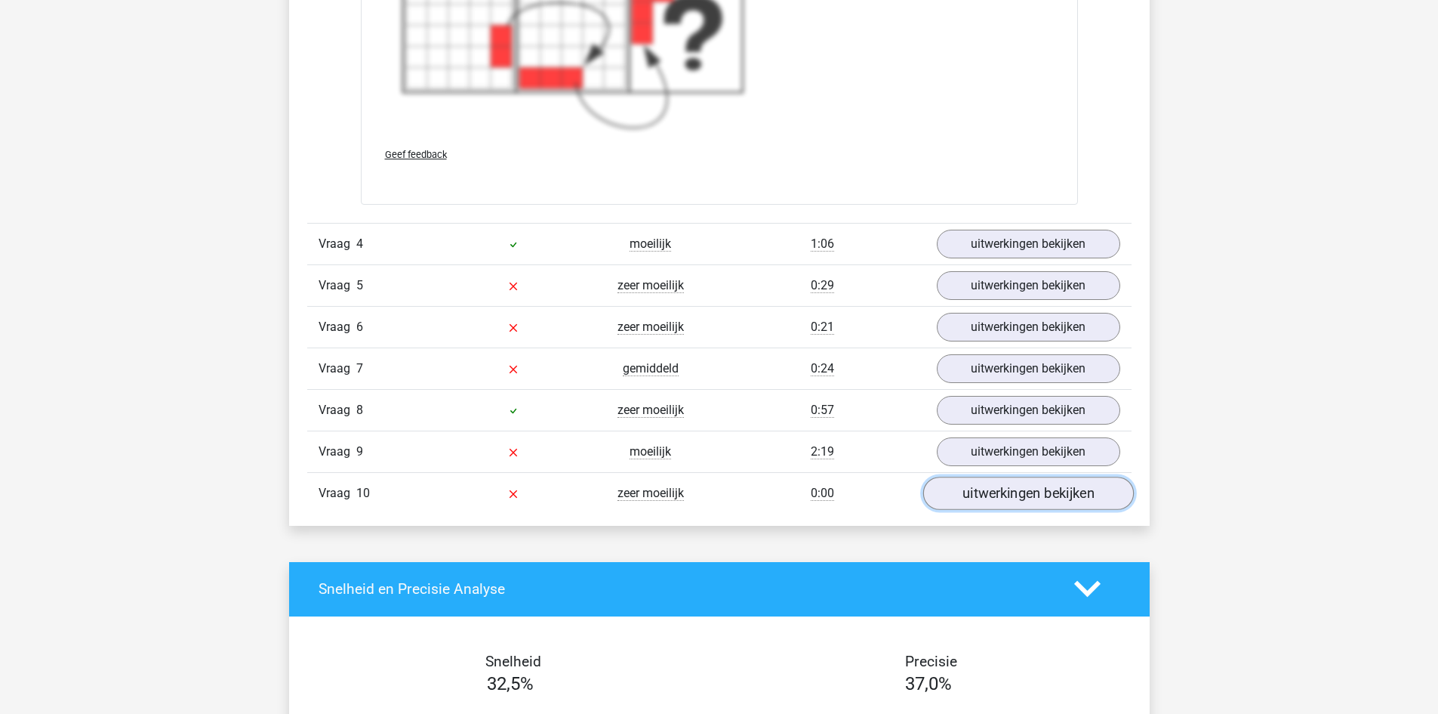
click at [1056, 494] on link "uitwerkingen bekijken" at bounding box center [1028, 492] width 211 height 33
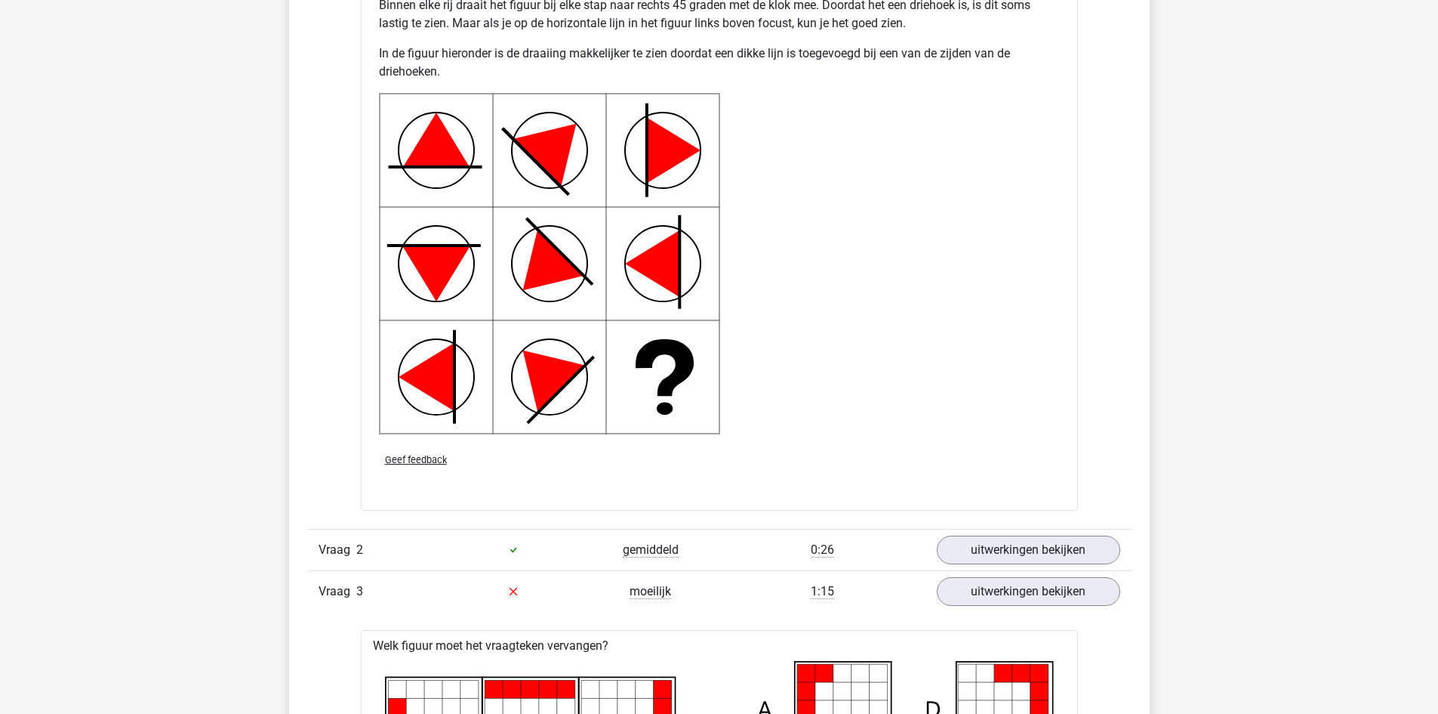
scroll to position [1874, 0]
